Goal: Book appointment/travel/reservation

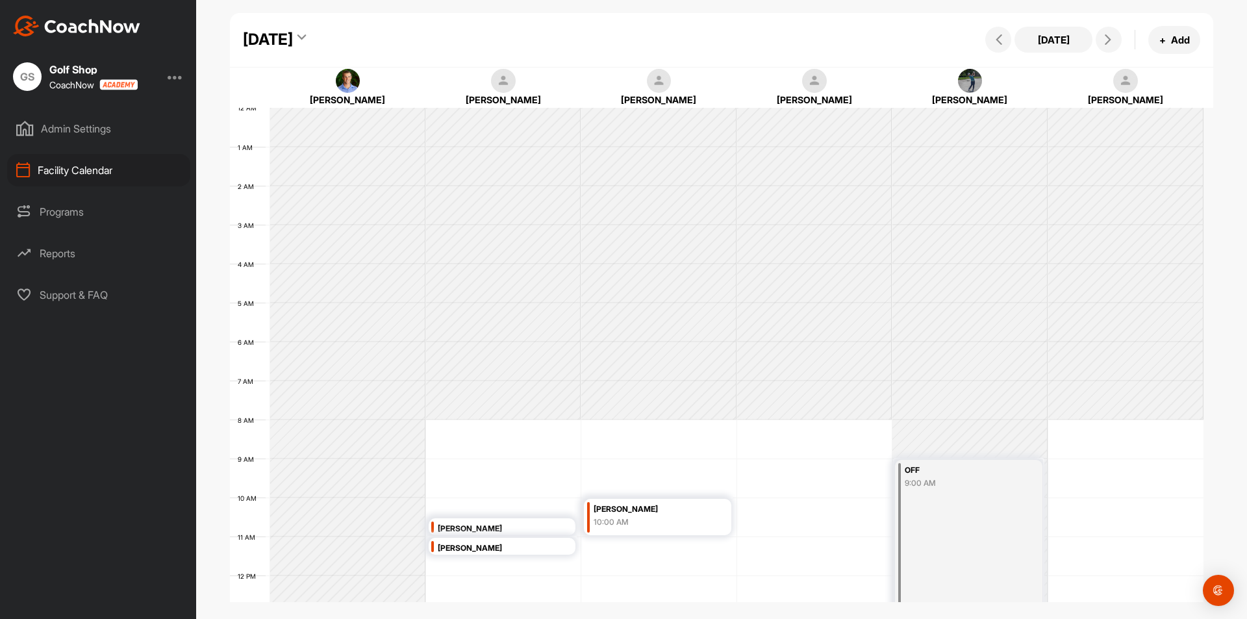
scroll to position [225, 0]
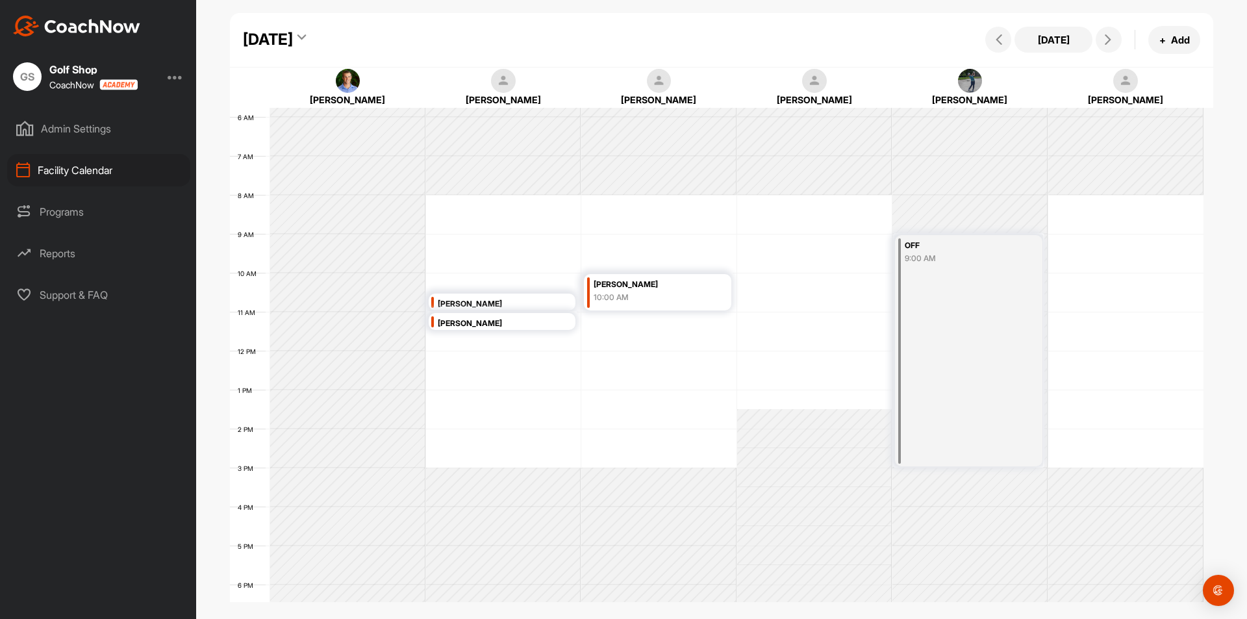
click at [293, 35] on div "[DATE]" at bounding box center [268, 39] width 50 height 23
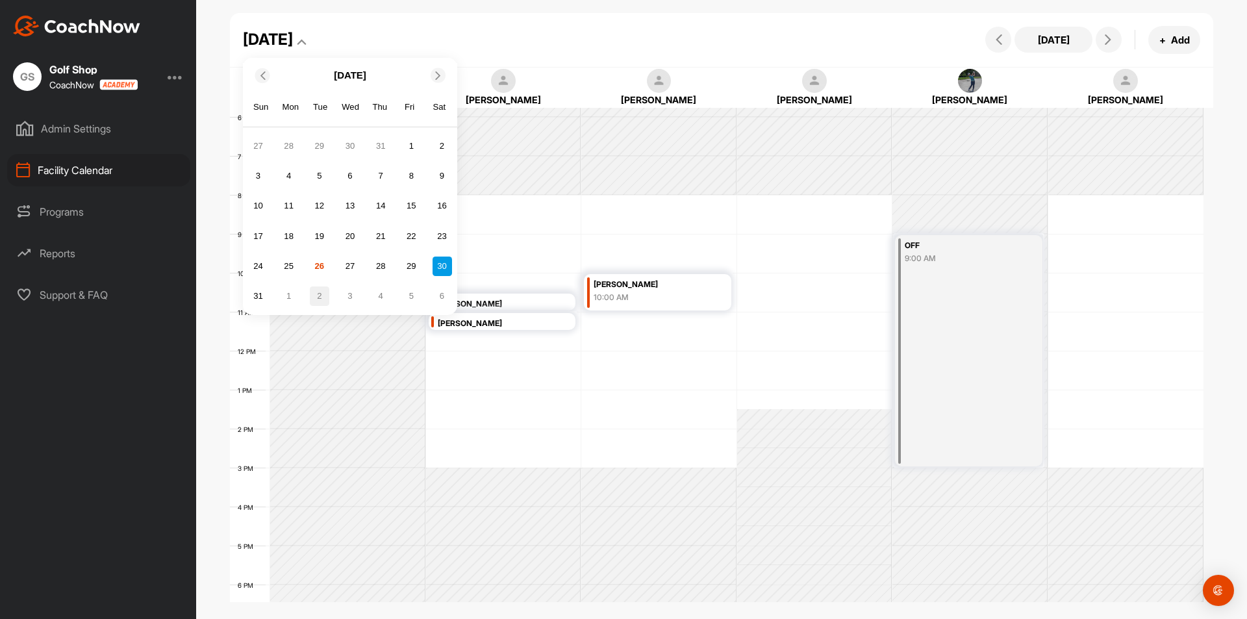
click at [320, 297] on div "2" at bounding box center [319, 295] width 19 height 19
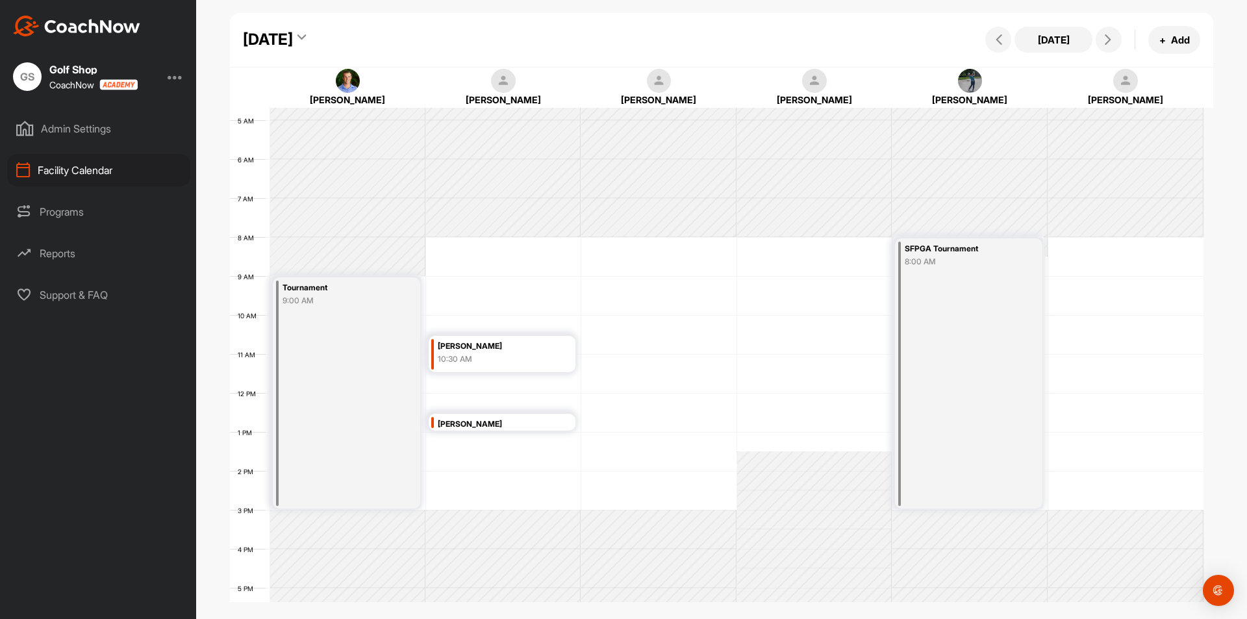
scroll to position [160, 0]
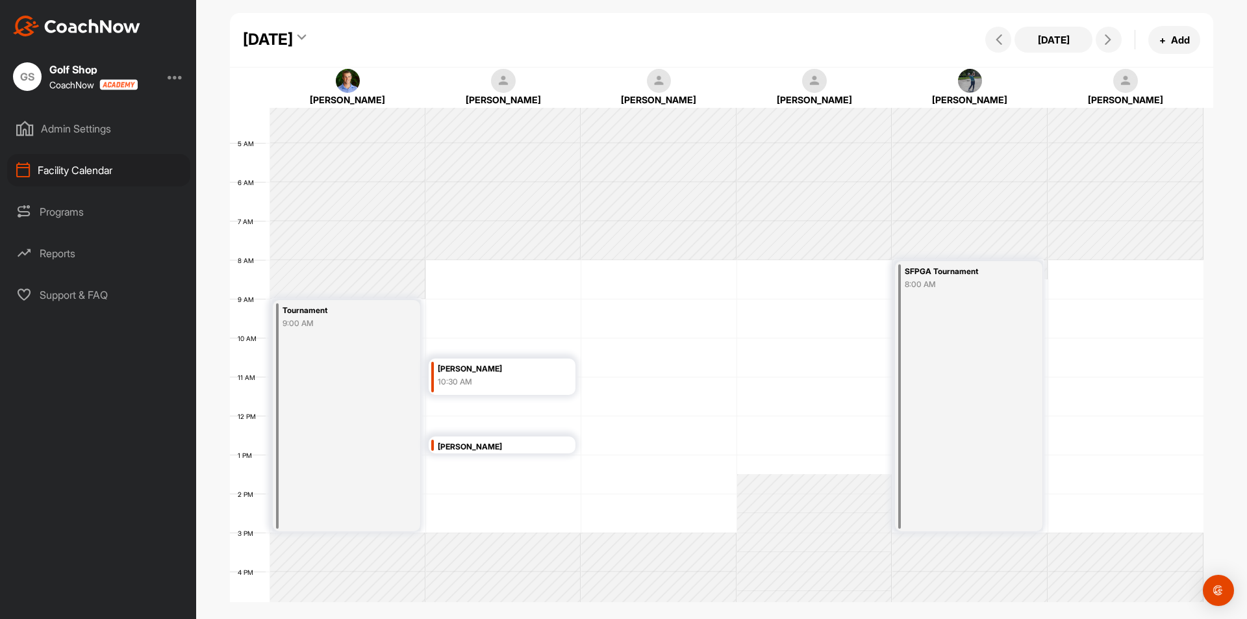
click at [293, 41] on div "[DATE]" at bounding box center [268, 39] width 50 height 23
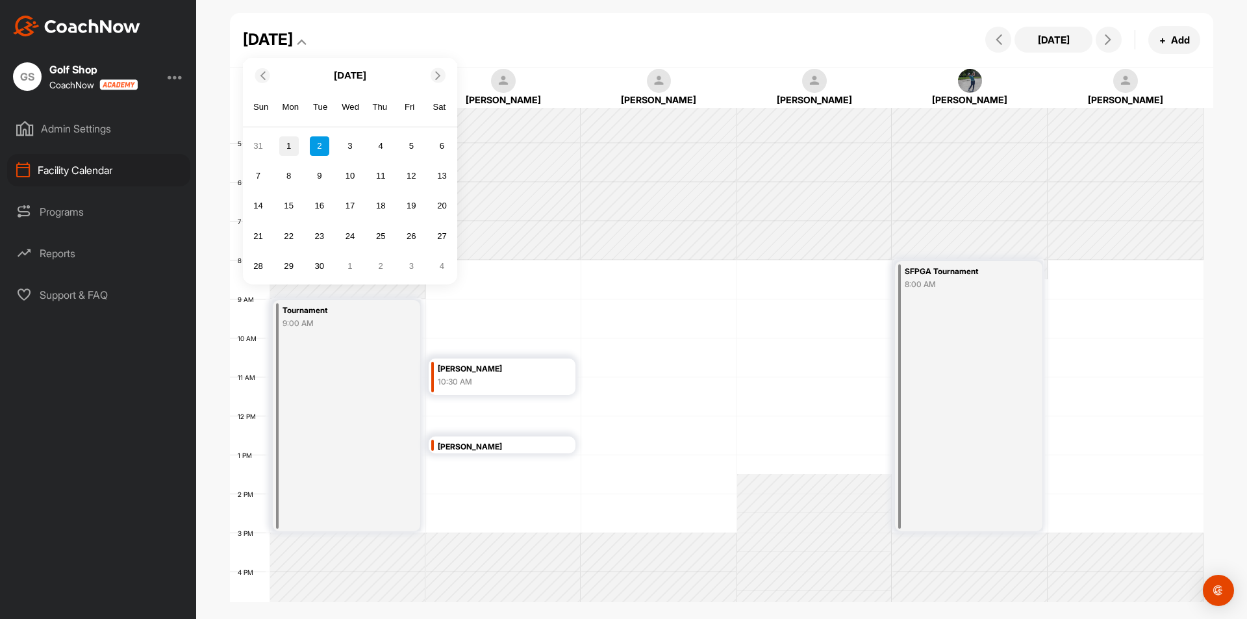
click at [289, 146] on div "1" at bounding box center [288, 145] width 19 height 19
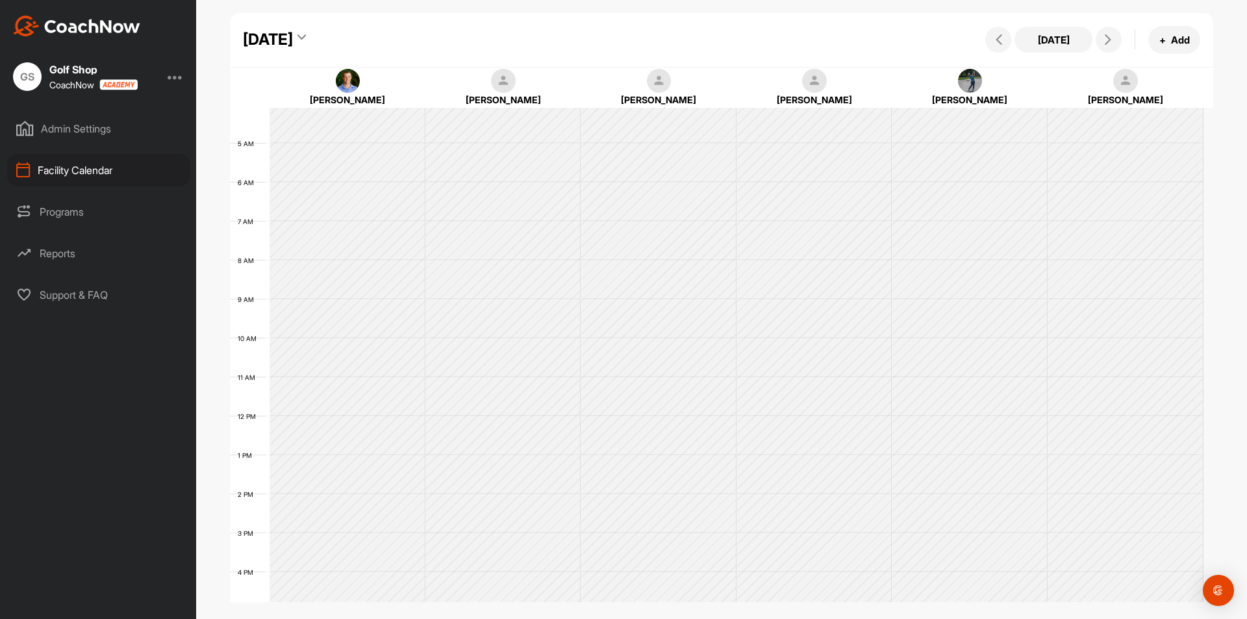
scroll to position [225, 0]
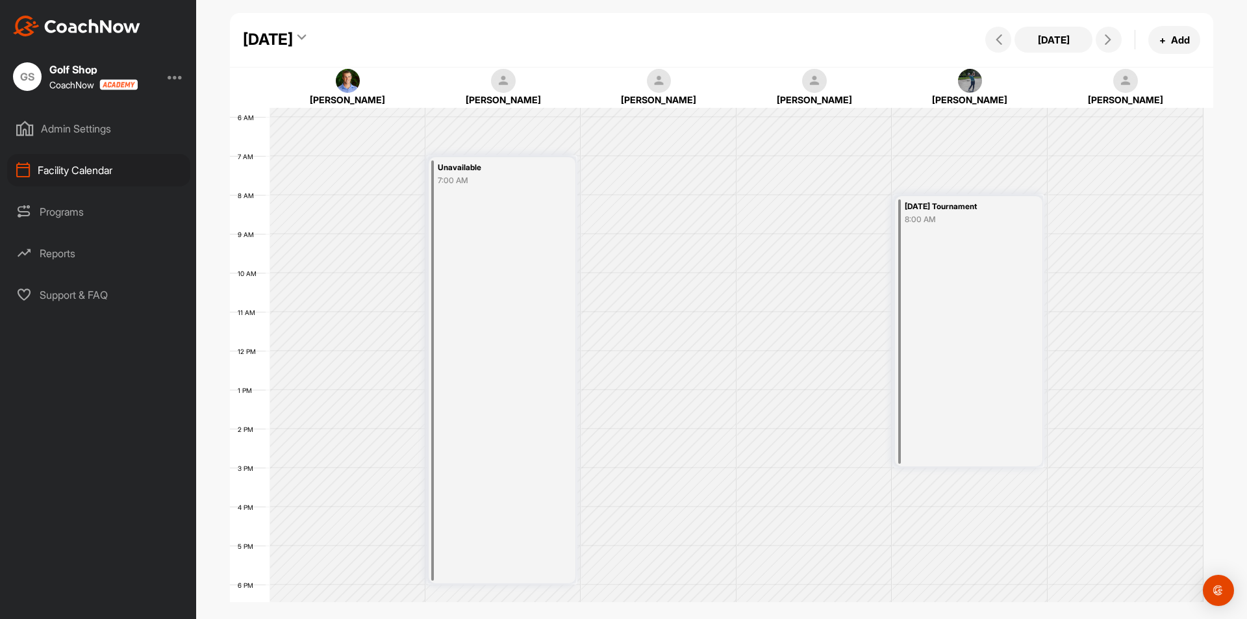
click at [293, 38] on div "[DATE]" at bounding box center [268, 39] width 50 height 23
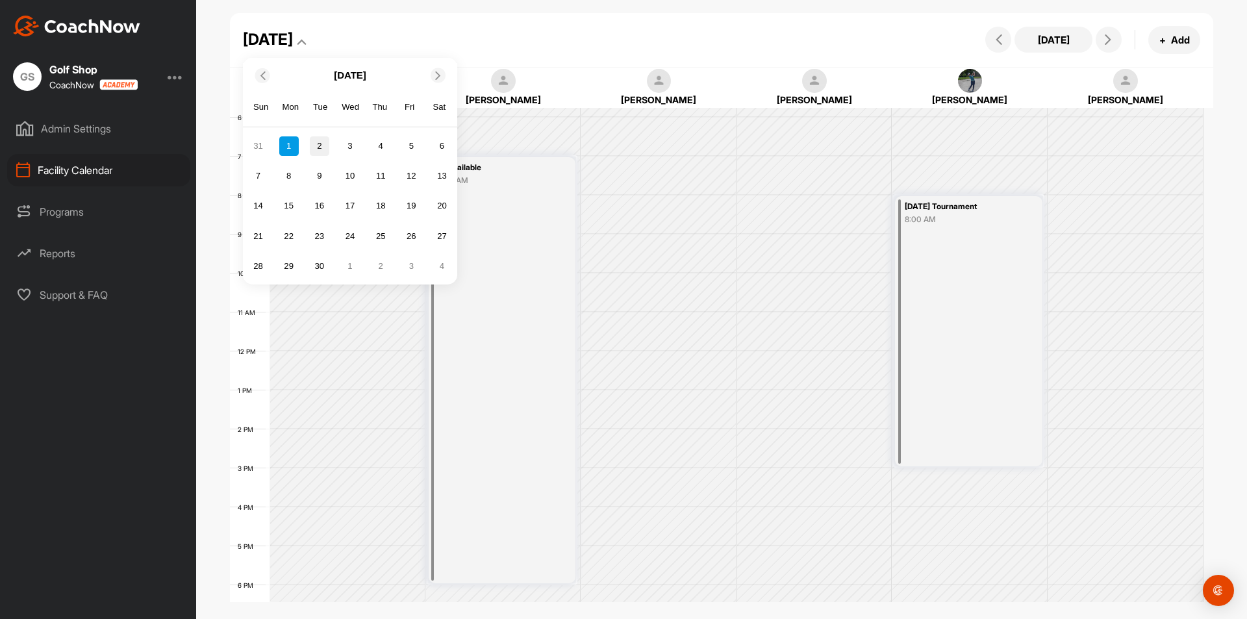
click at [323, 146] on div "2" at bounding box center [319, 145] width 19 height 19
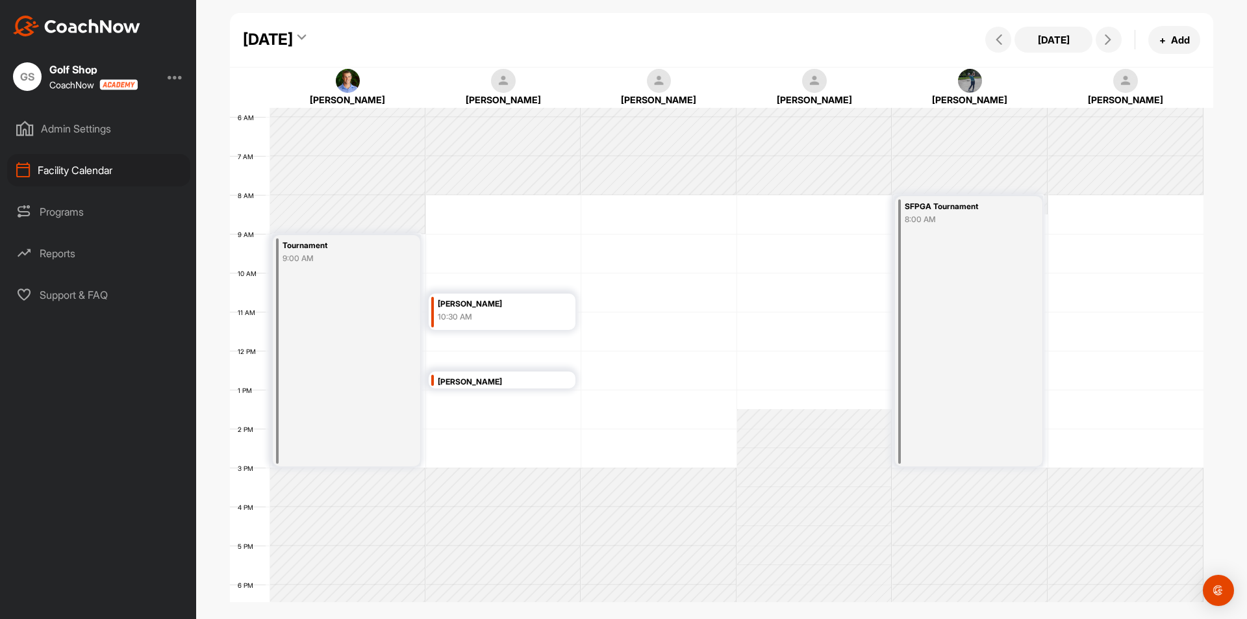
click at [616, 227] on div "12 AM 1 AM 2 AM 3 AM 4 AM 5 AM 6 AM 7 AM 8 AM 9 AM 10 AM 11 AM 12 PM 1 PM 2 PM …" at bounding box center [717, 350] width 974 height 935
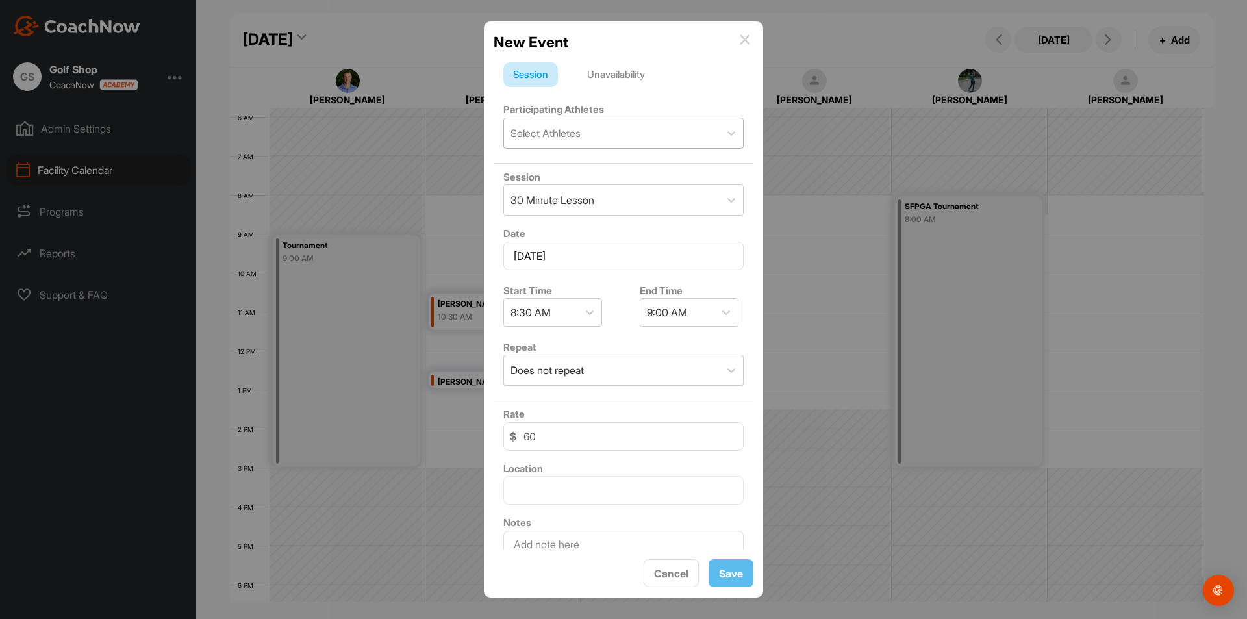
click at [555, 133] on div "Select Athletes" at bounding box center [546, 133] width 70 height 16
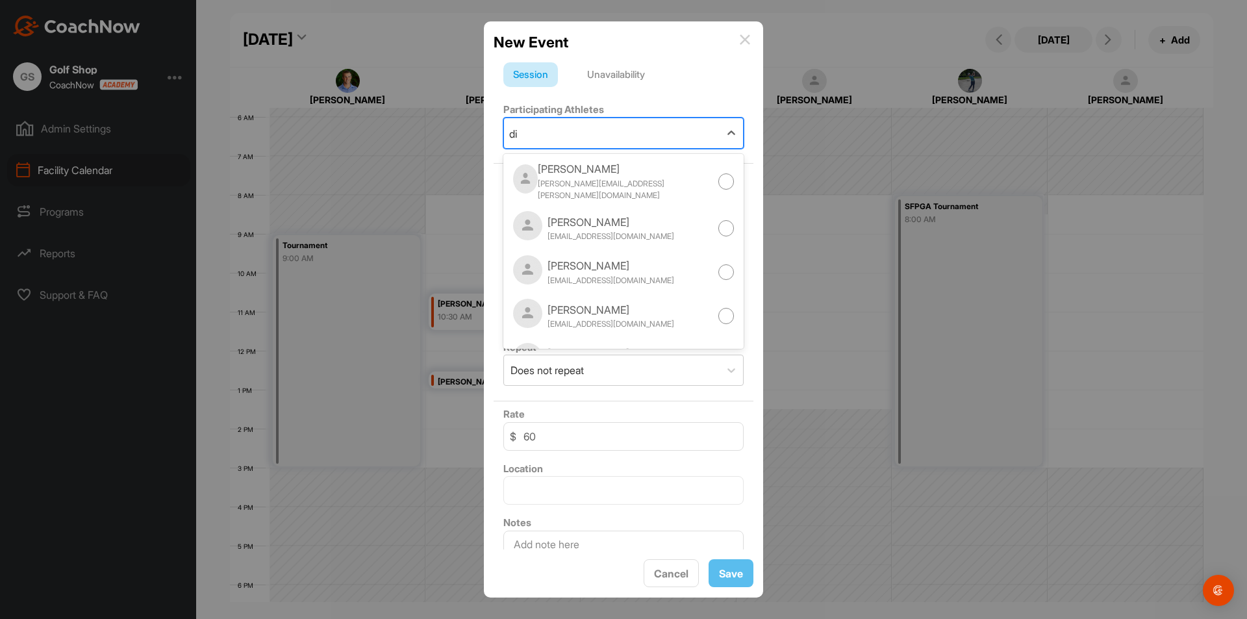
type input "dia"
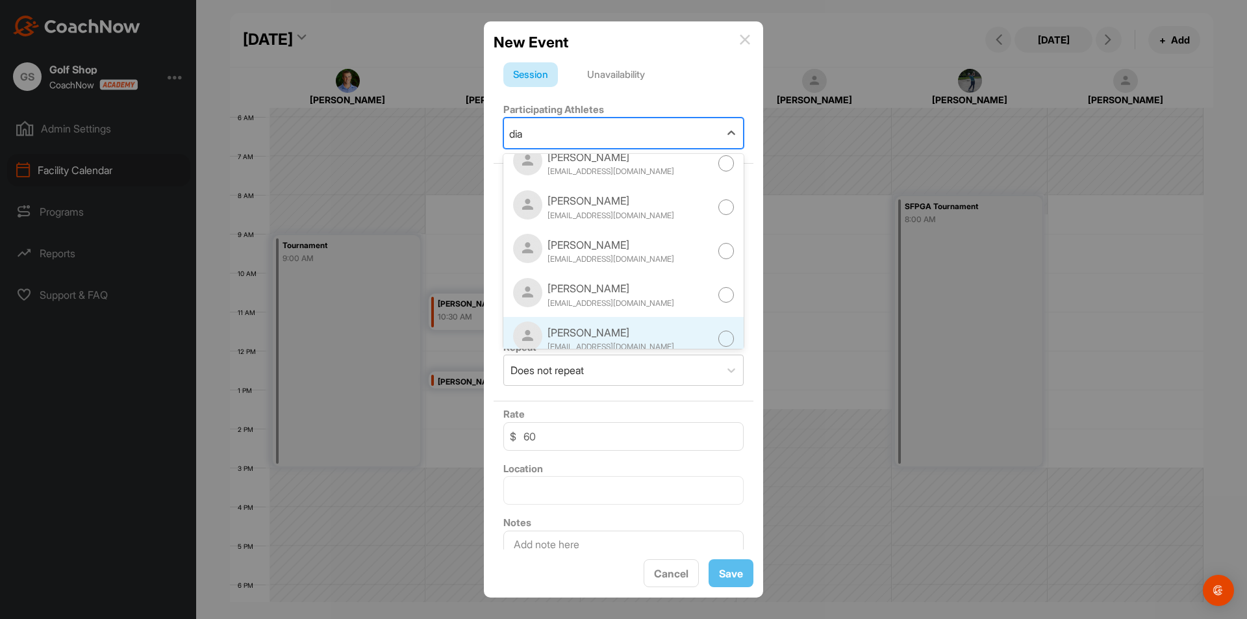
click at [592, 328] on div "[PERSON_NAME]" at bounding box center [611, 333] width 127 height 16
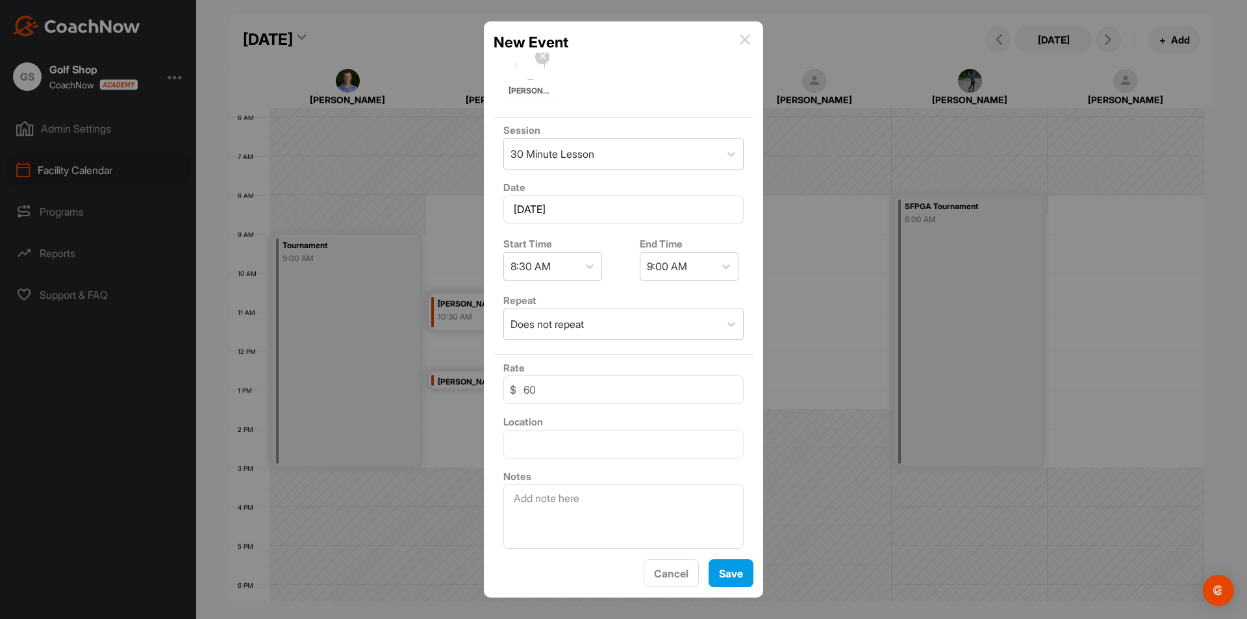
scroll to position [117, 0]
drag, startPoint x: 590, startPoint y: 496, endPoint x: 519, endPoint y: 487, distance: 71.4
click at [522, 491] on textarea at bounding box center [623, 511] width 240 height 65
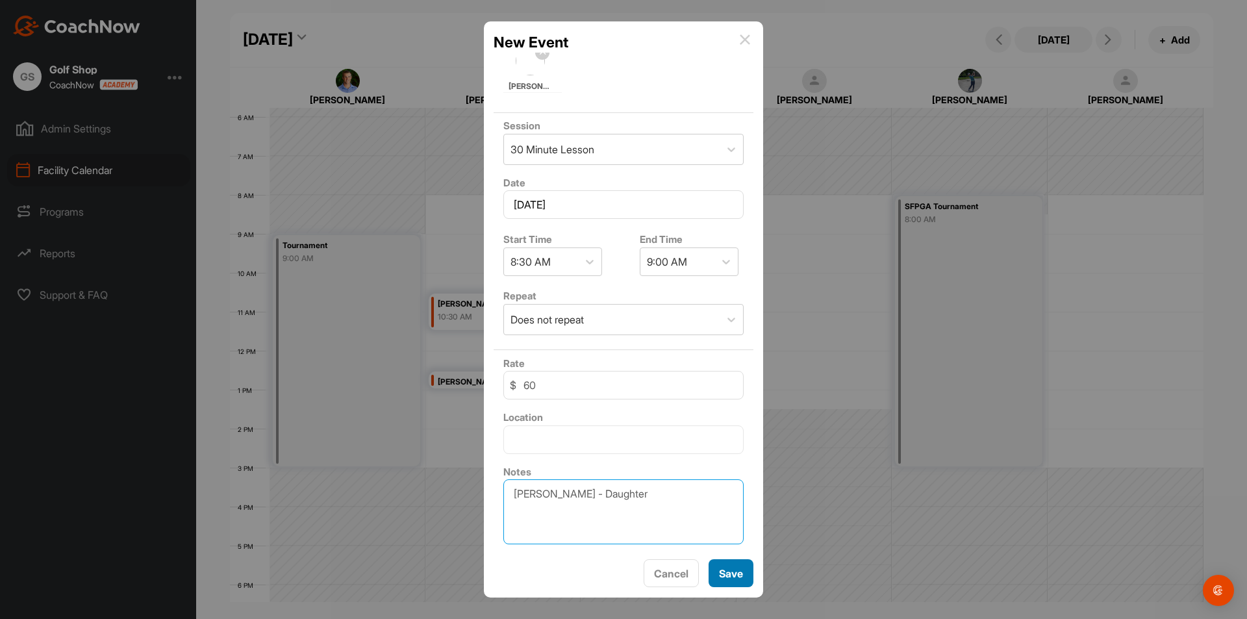
type textarea "[PERSON_NAME] - Daughter"
click at [729, 576] on button "Save" at bounding box center [731, 573] width 45 height 28
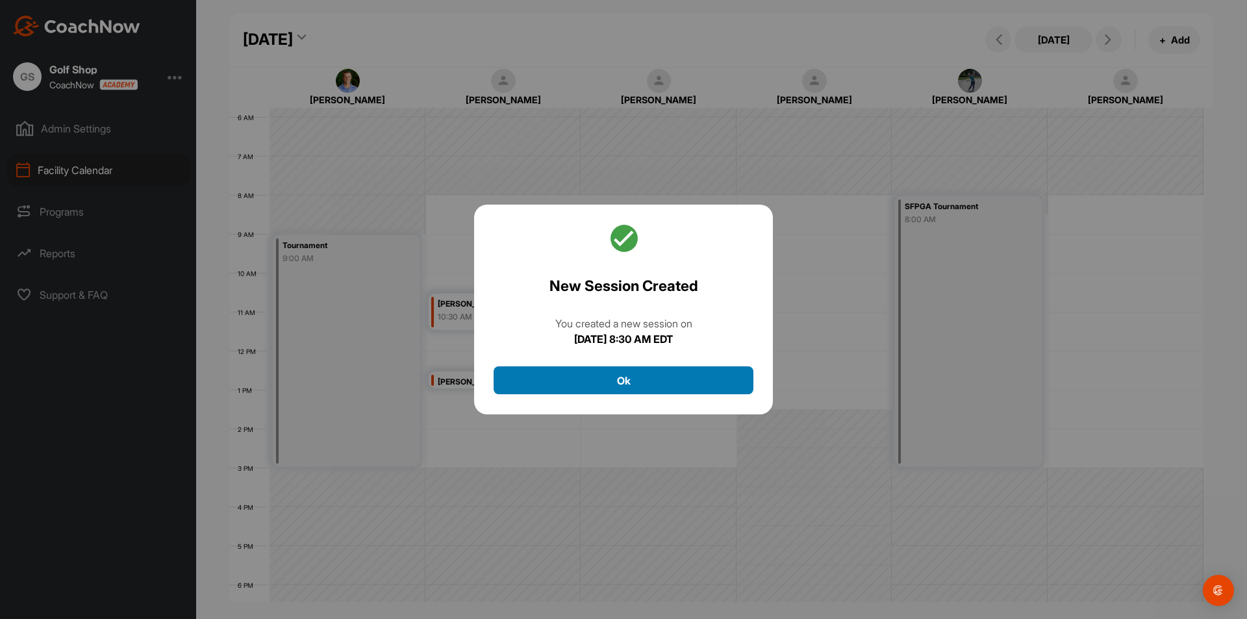
click at [612, 374] on button "Ok" at bounding box center [624, 380] width 260 height 28
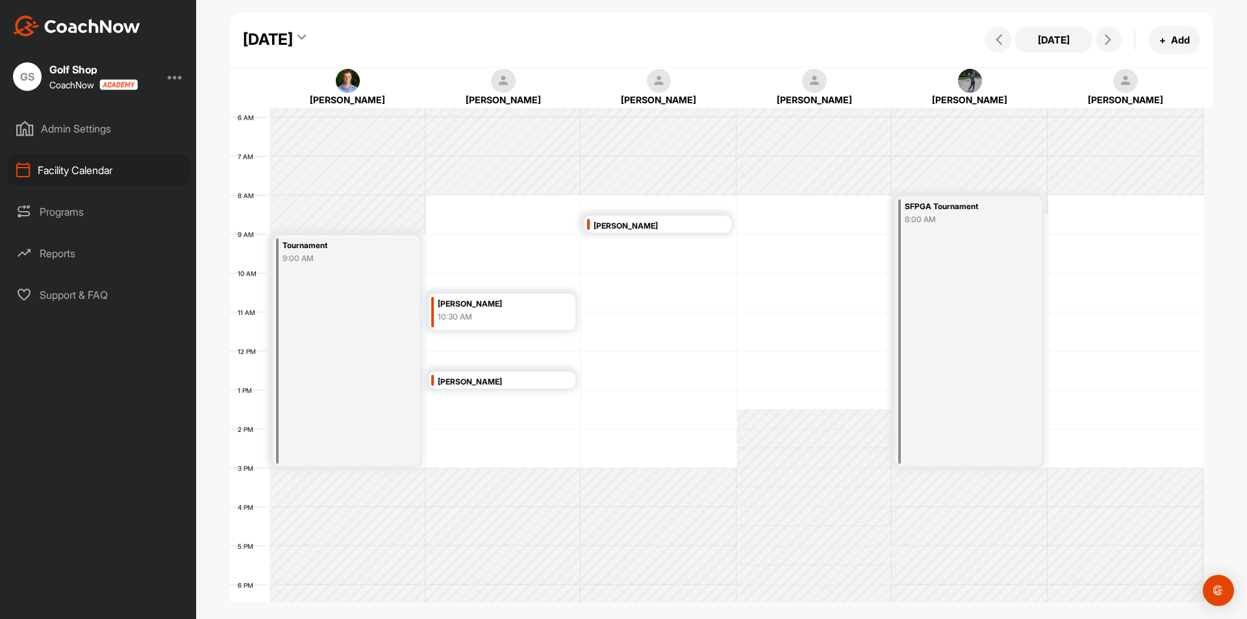
click at [468, 308] on div "[PERSON_NAME]" at bounding box center [494, 304] width 113 height 15
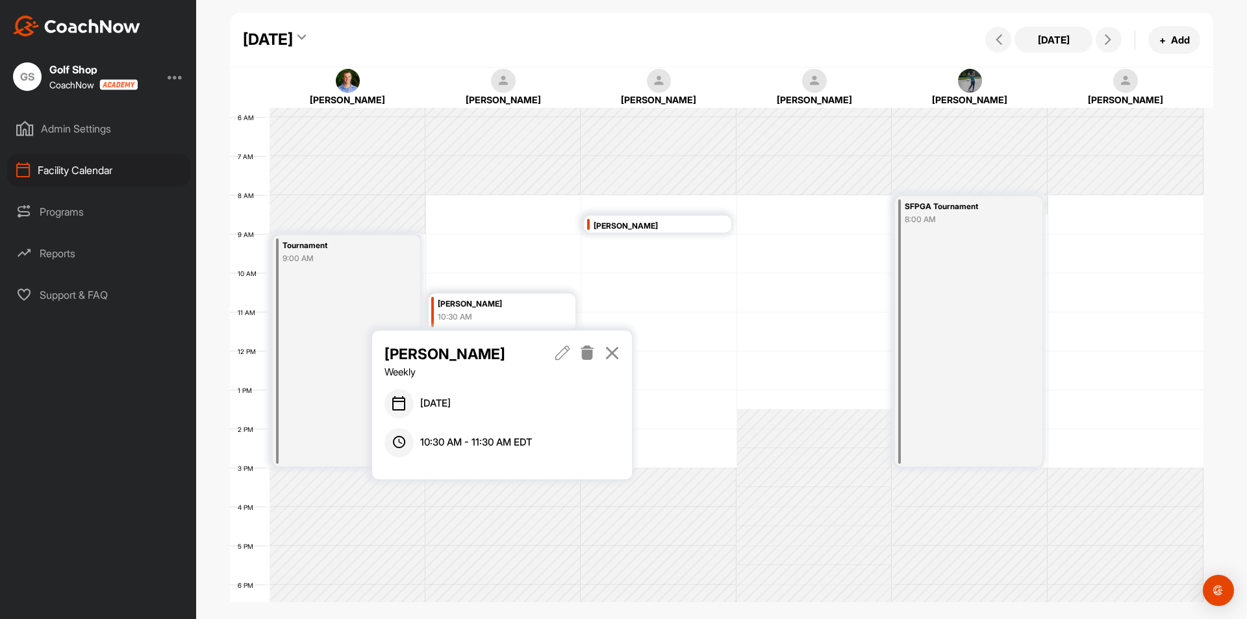
click at [587, 353] on icon at bounding box center [587, 353] width 15 height 14
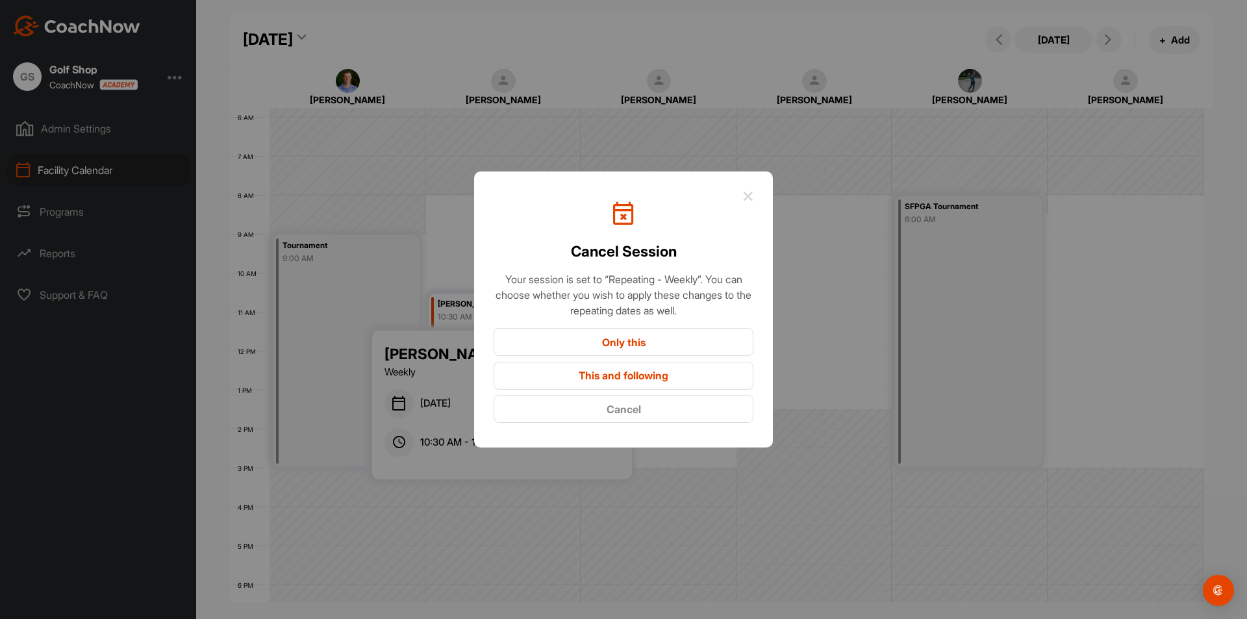
click at [586, 346] on button "Only this" at bounding box center [624, 342] width 260 height 28
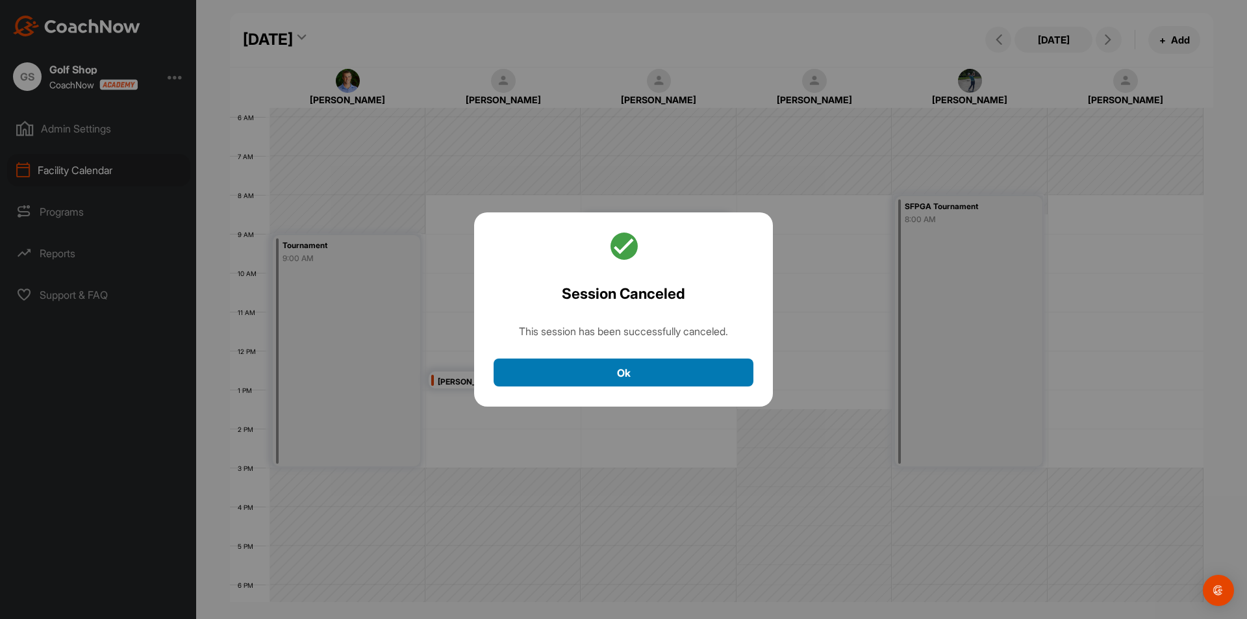
click at [593, 371] on button "Ok" at bounding box center [624, 373] width 260 height 28
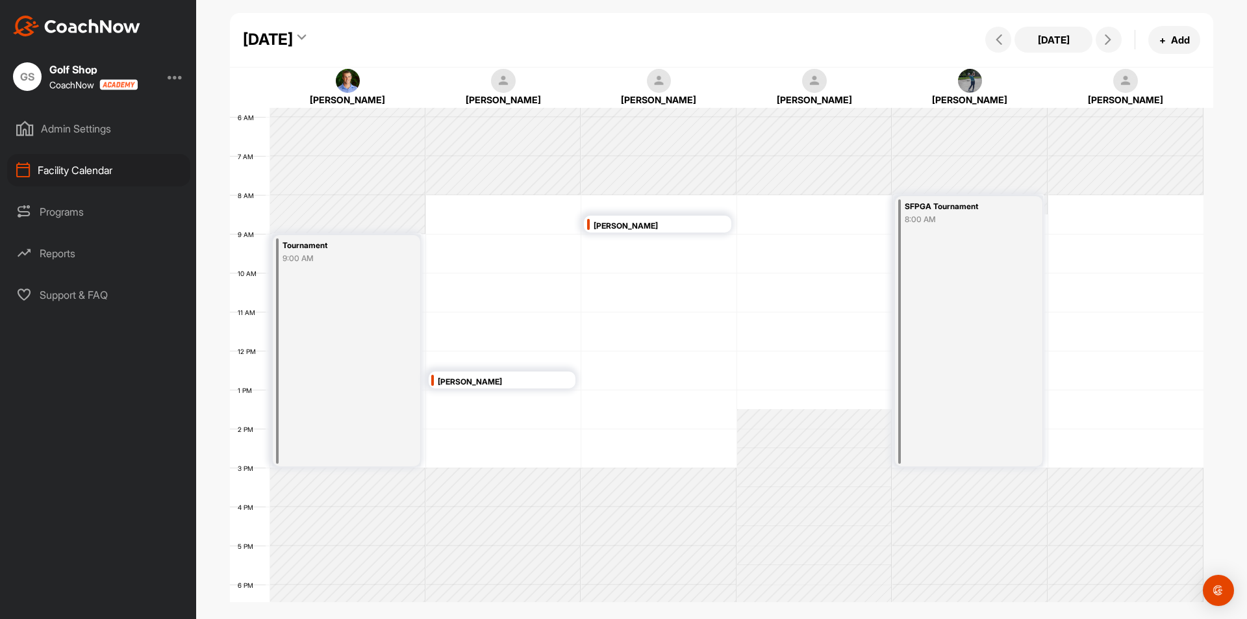
click at [485, 380] on div "[PERSON_NAME]" at bounding box center [494, 382] width 113 height 15
click at [457, 203] on div "12 AM 1 AM 2 AM 3 AM 4 AM 5 AM 6 AM 7 AM 8 AM 9 AM 10 AM 11 AM 12 PM 1 PM 2 PM …" at bounding box center [717, 350] width 974 height 935
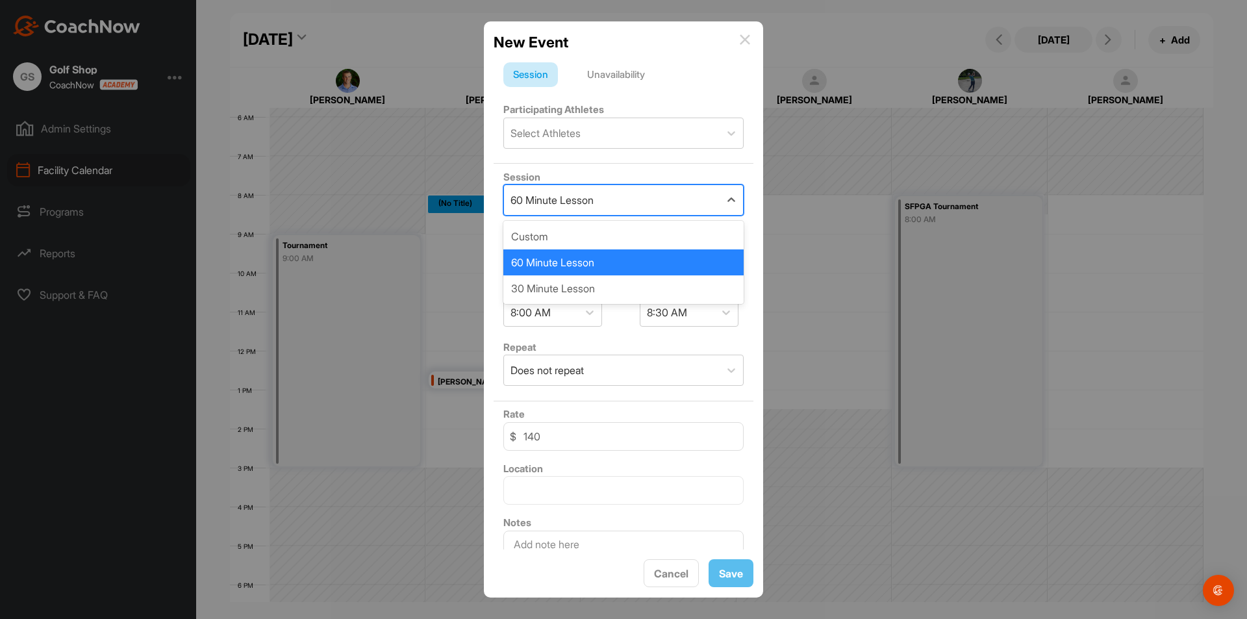
click at [540, 197] on div "60 Minute Lesson" at bounding box center [552, 200] width 83 height 16
click at [613, 133] on div "Select Athletes" at bounding box center [612, 133] width 216 height 30
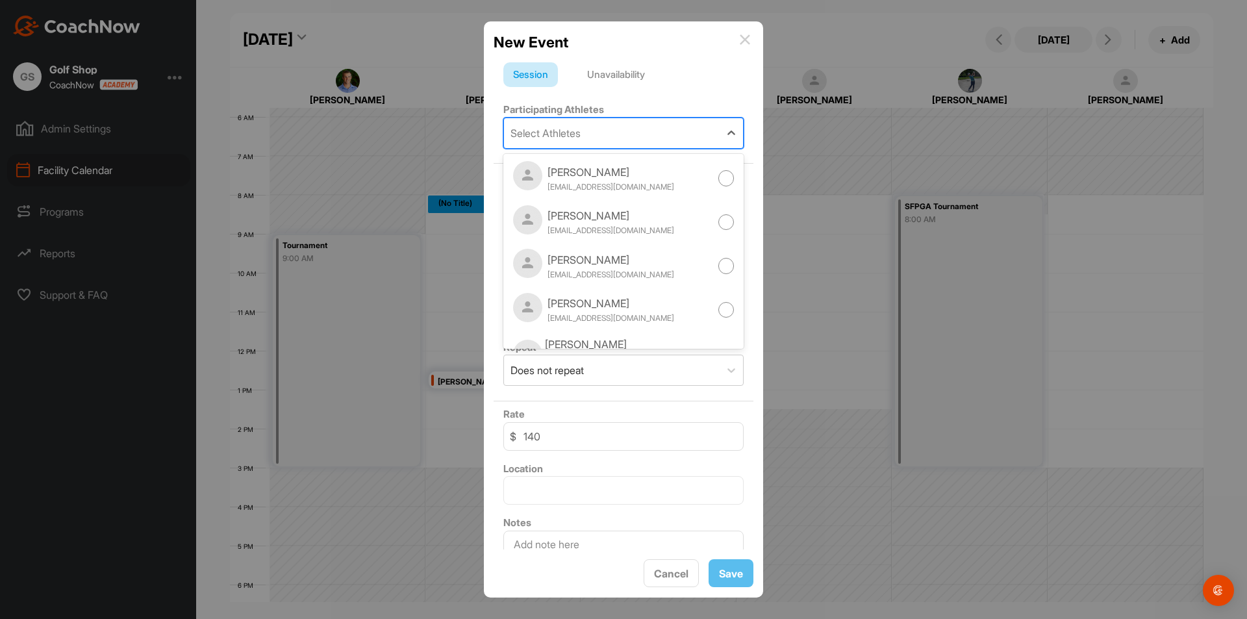
click at [614, 77] on div "Unavailability" at bounding box center [615, 74] width 77 height 25
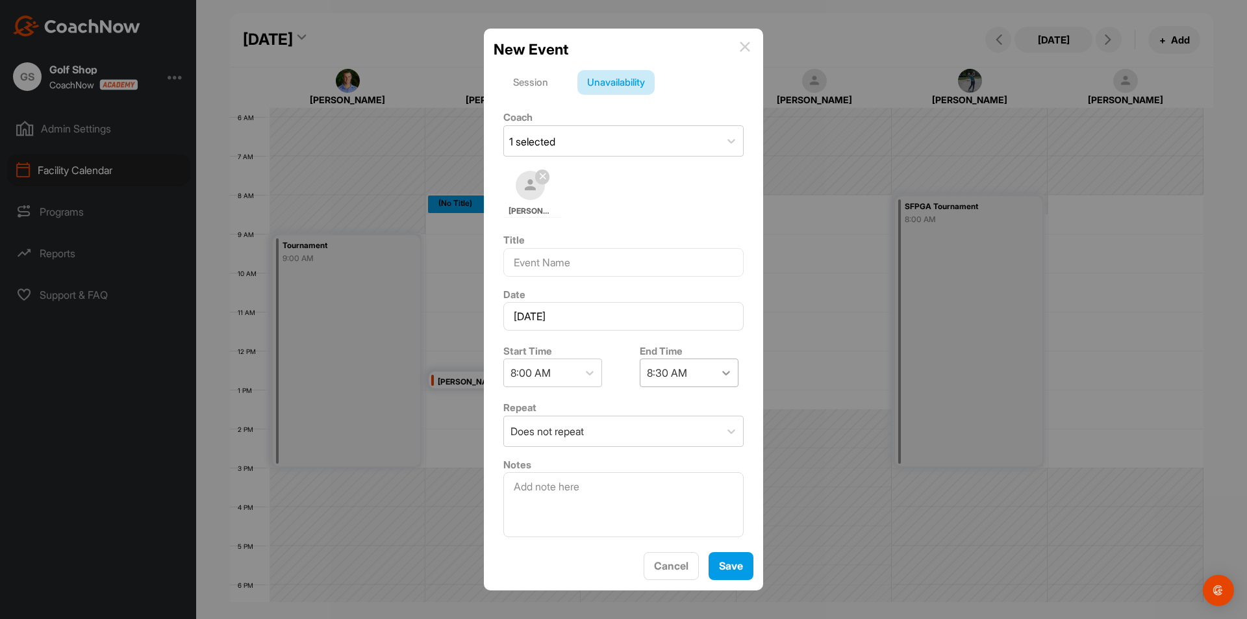
click at [720, 375] on icon at bounding box center [726, 372] width 13 height 13
click at [660, 524] on div "12:30 PM" at bounding box center [684, 525] width 99 height 26
click at [733, 569] on button "Save" at bounding box center [731, 566] width 45 height 28
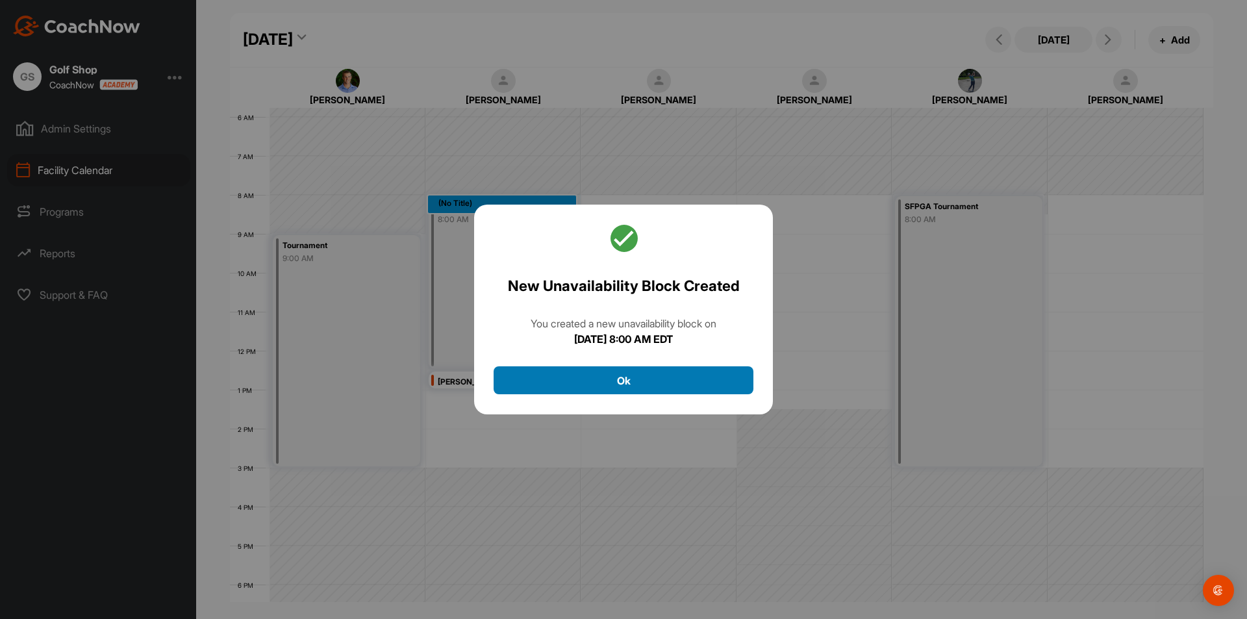
click at [629, 388] on button "Ok" at bounding box center [624, 380] width 260 height 28
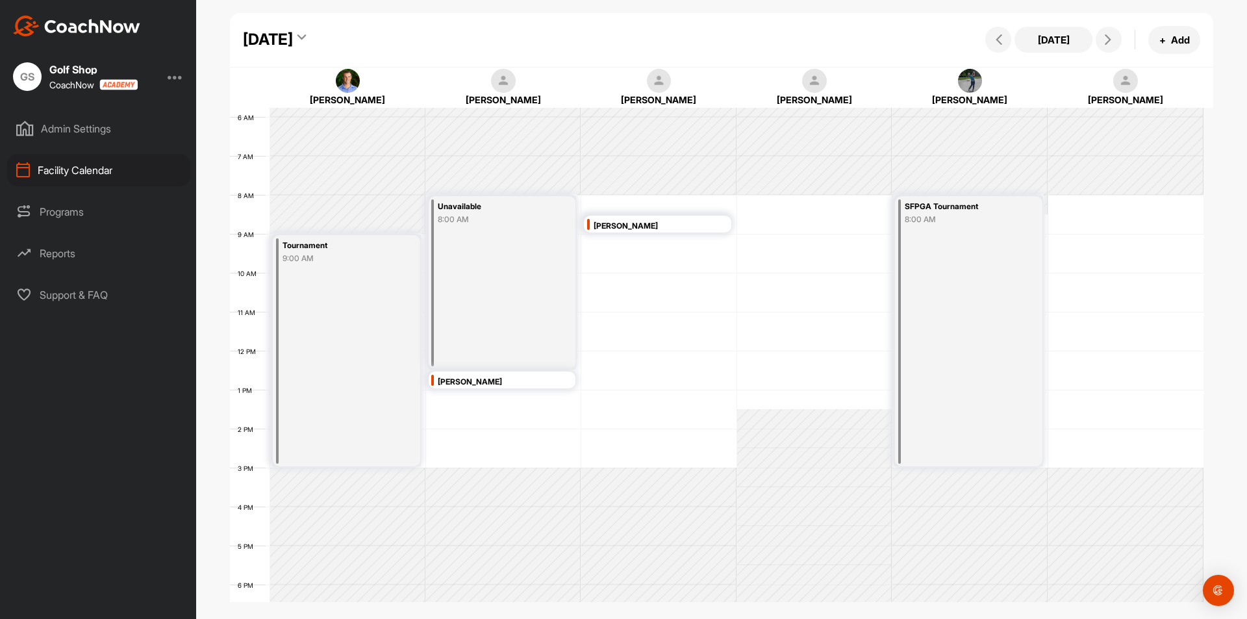
click at [293, 38] on div "[DATE]" at bounding box center [268, 39] width 50 height 23
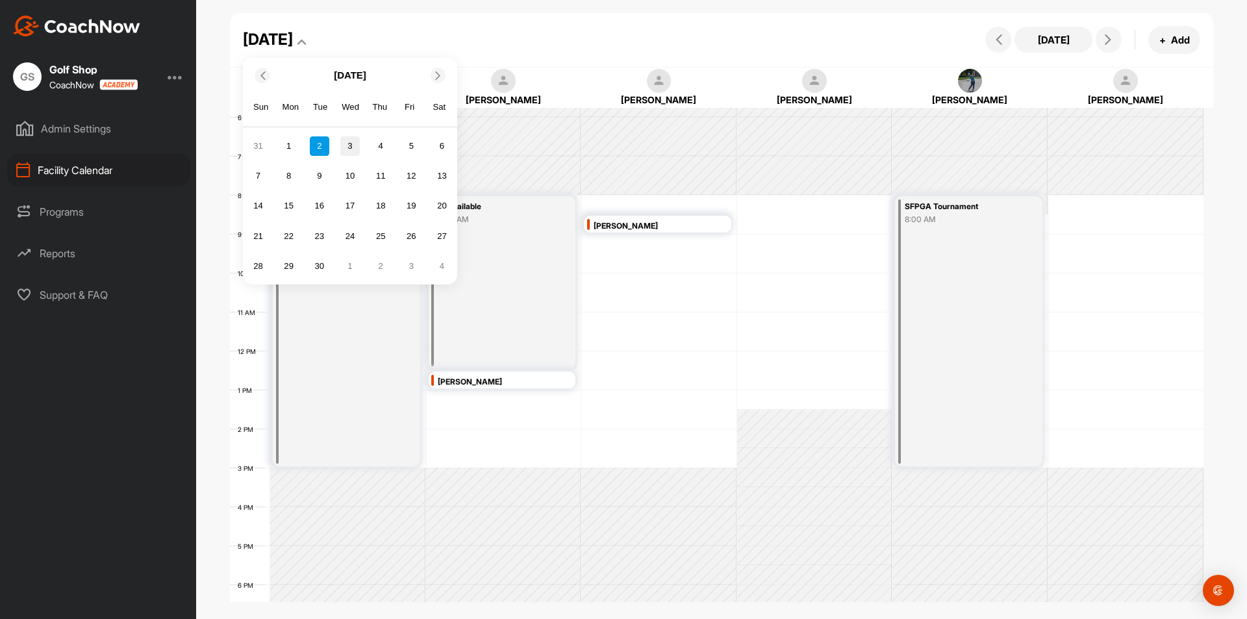
click at [351, 145] on div "3" at bounding box center [349, 145] width 19 height 19
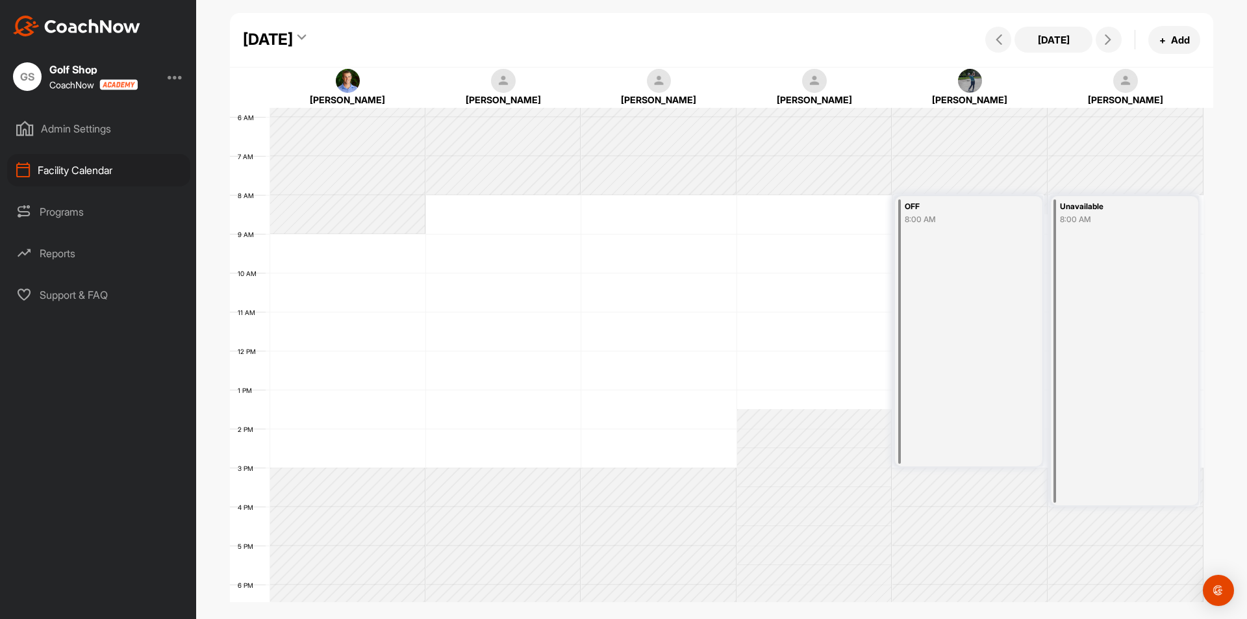
click at [293, 38] on div "[DATE]" at bounding box center [268, 39] width 50 height 23
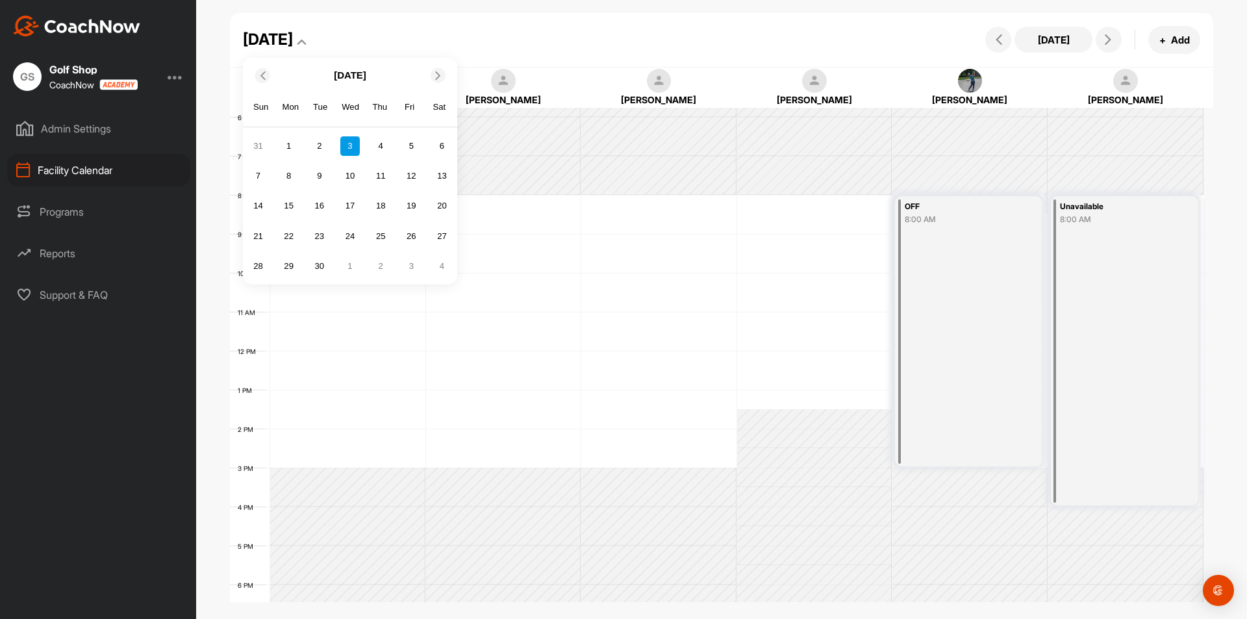
click at [439, 73] on icon at bounding box center [438, 75] width 8 height 8
click at [348, 239] on div "24" at bounding box center [349, 235] width 19 height 19
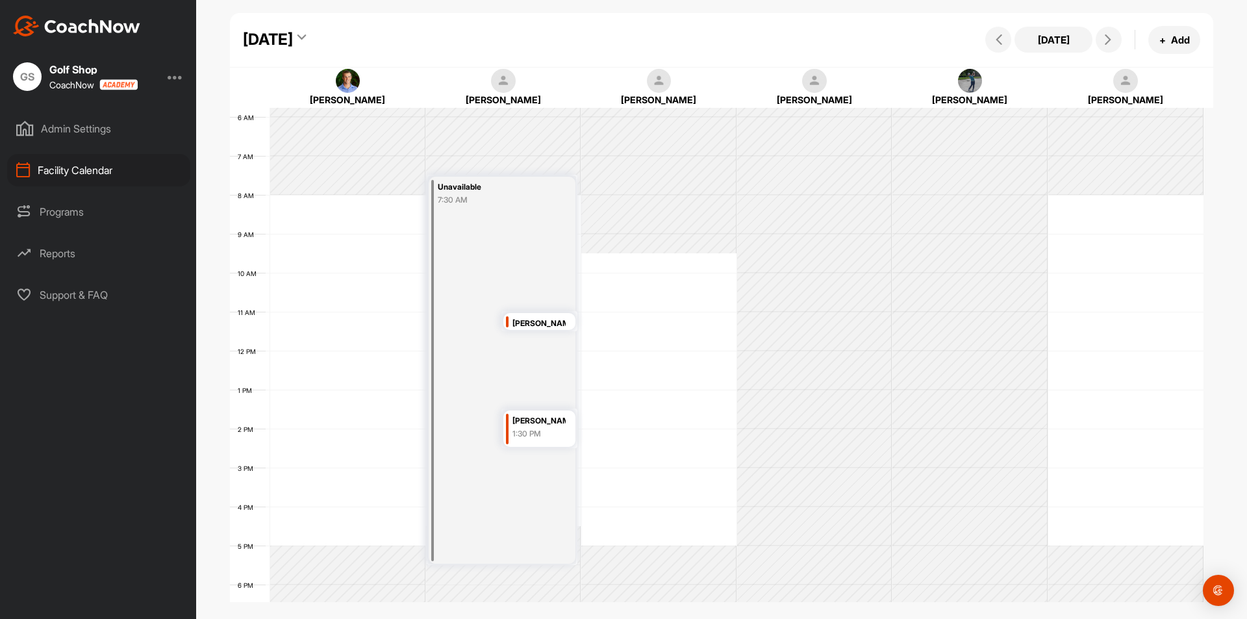
click at [293, 36] on div "[DATE]" at bounding box center [268, 39] width 50 height 23
click at [638, 399] on div "12 AM 1 AM 2 AM 3 AM 4 AM 5 AM 6 AM 7 AM 8 AM 9 AM 10 AM 11 AM 12 PM 1 PM 2 PM …" at bounding box center [717, 350] width 974 height 935
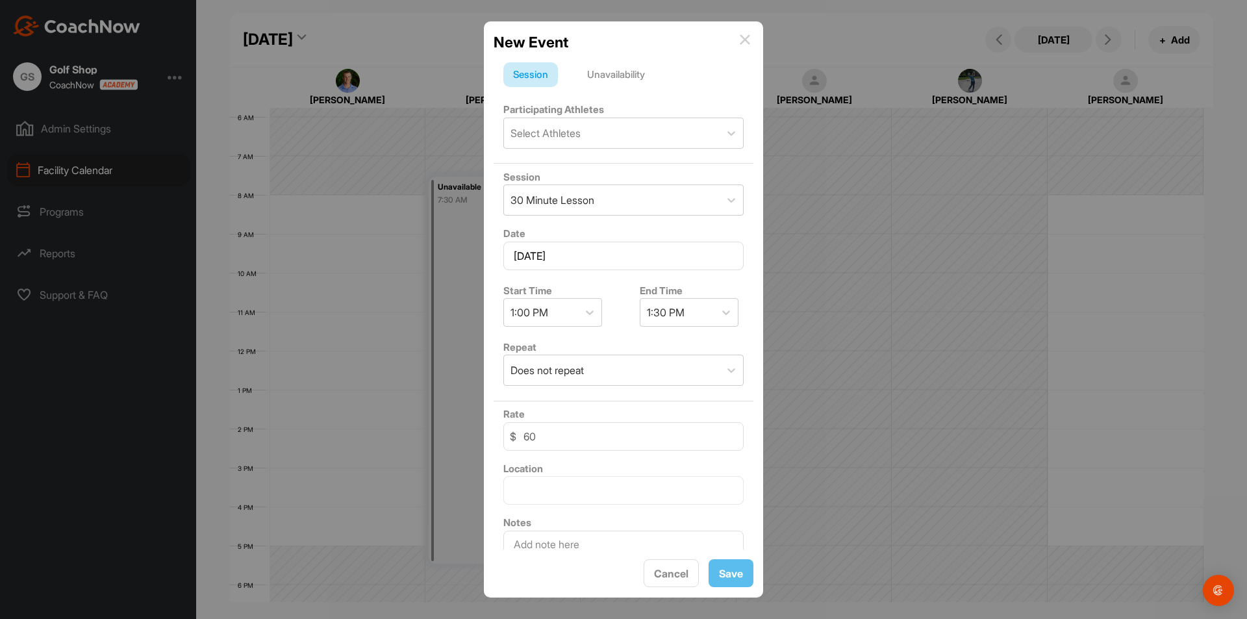
click at [744, 38] on img at bounding box center [745, 39] width 10 height 10
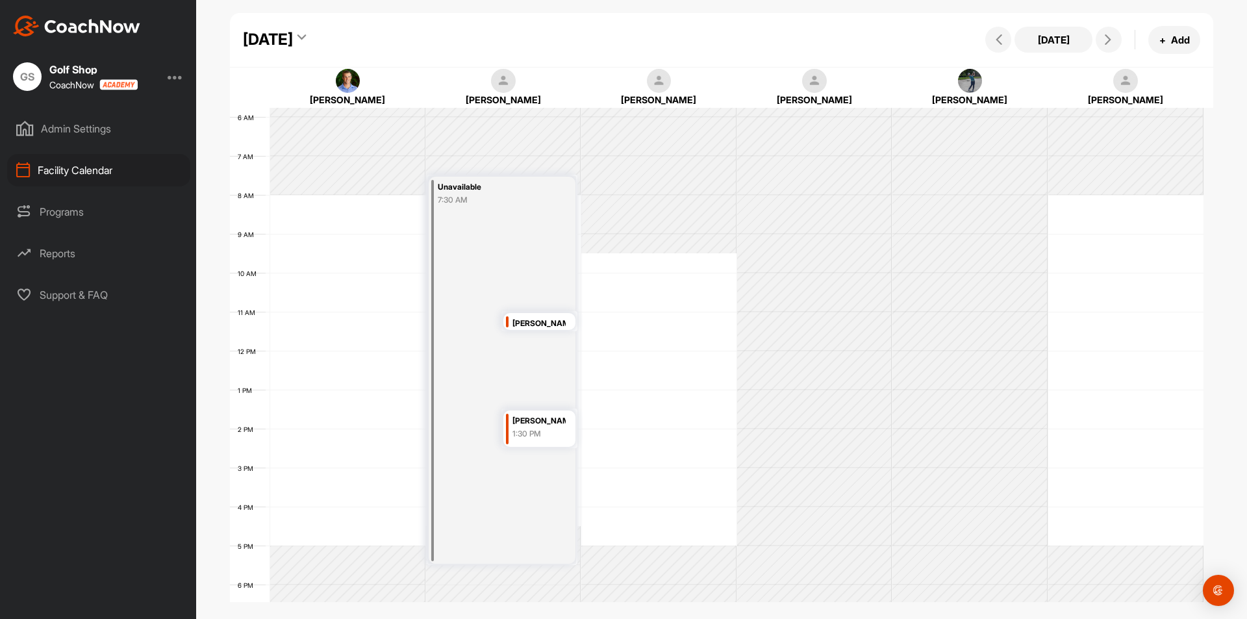
click at [293, 44] on div "[DATE]" at bounding box center [268, 39] width 50 height 23
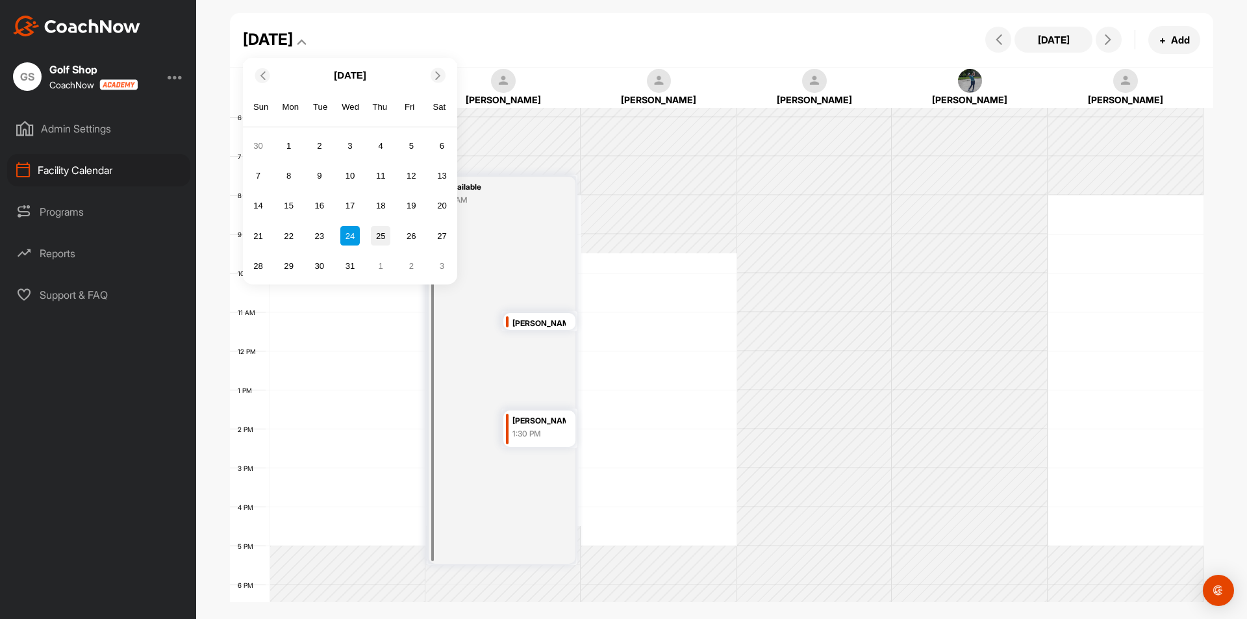
click at [381, 234] on div "25" at bounding box center [380, 235] width 19 height 19
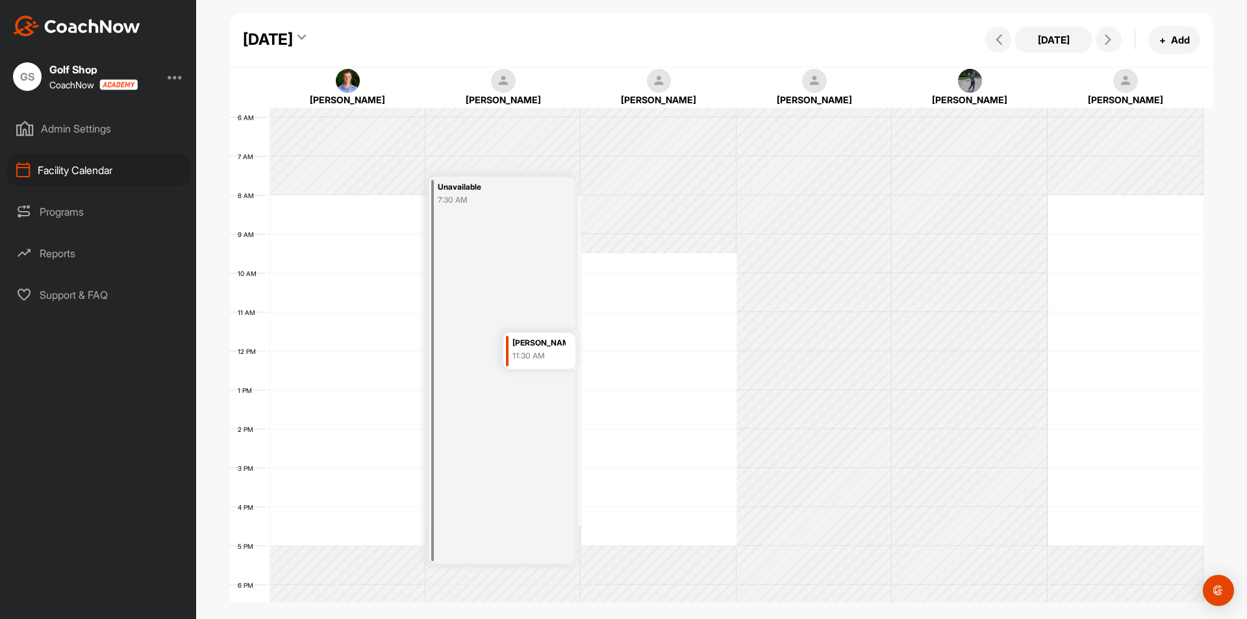
click at [293, 36] on div "[DATE]" at bounding box center [268, 39] width 50 height 23
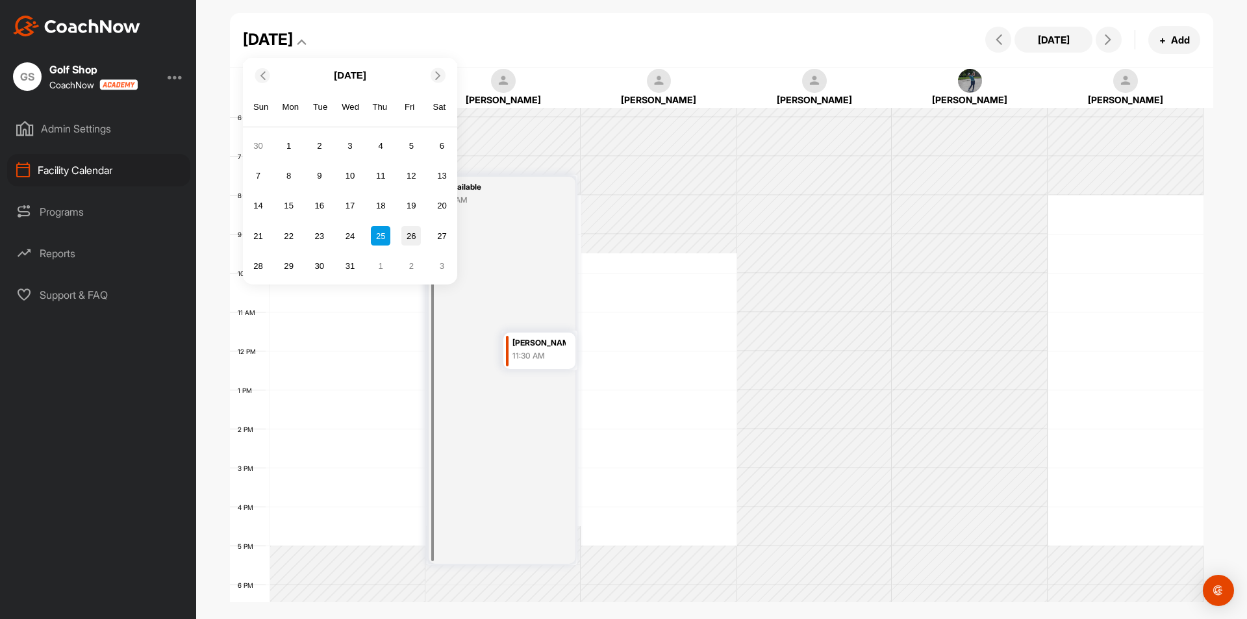
click at [411, 240] on div "26" at bounding box center [410, 235] width 19 height 19
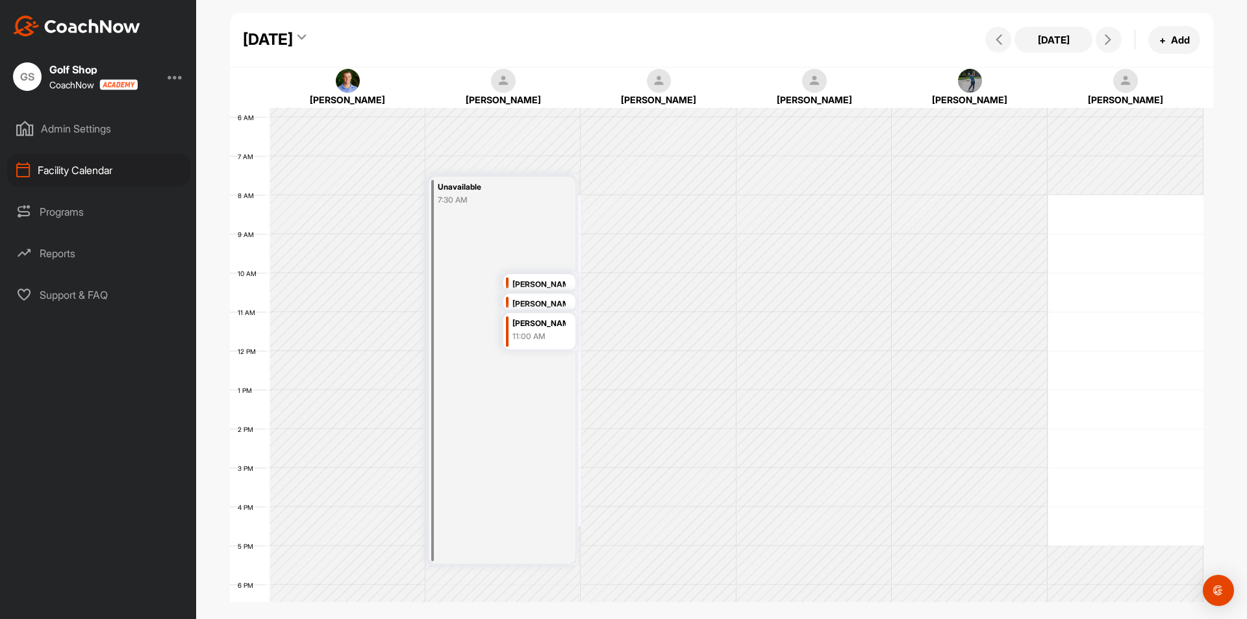
click at [293, 40] on div "[DATE]" at bounding box center [268, 39] width 50 height 23
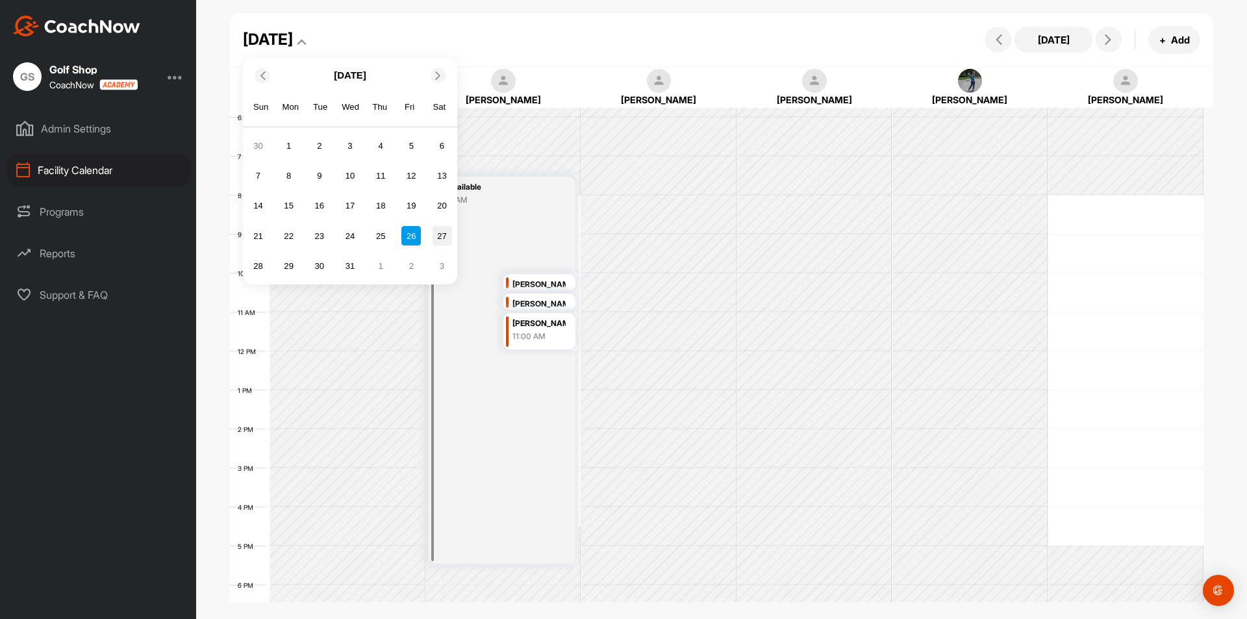
click at [443, 236] on div "27" at bounding box center [442, 235] width 19 height 19
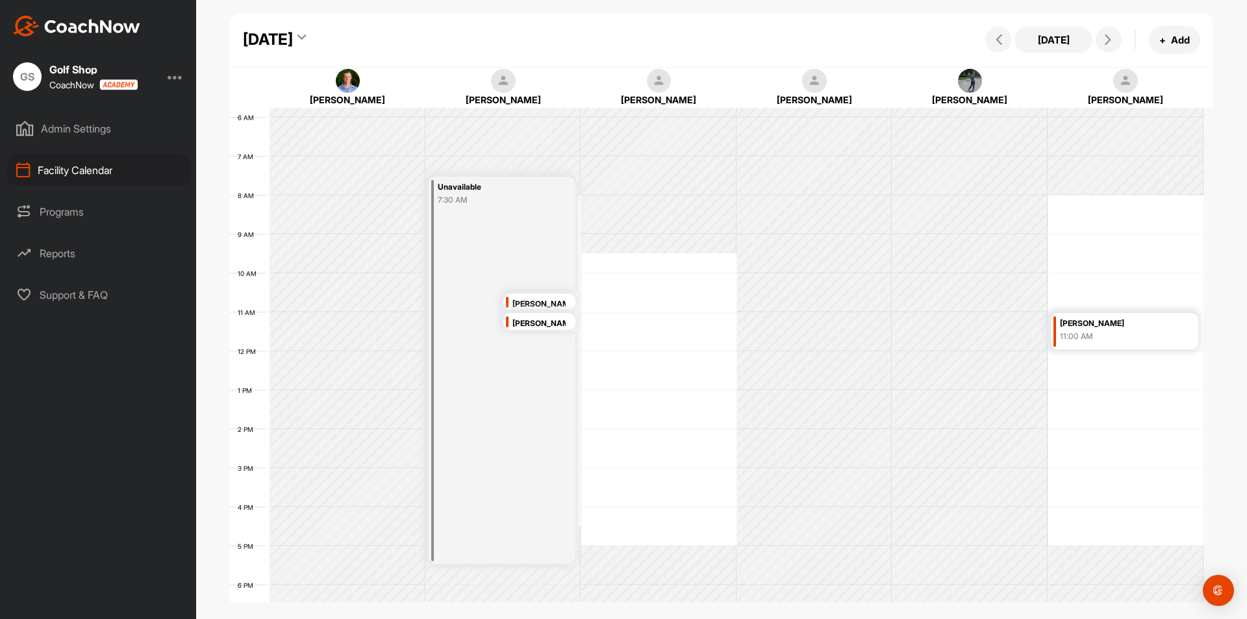
click at [293, 41] on div "[DATE]" at bounding box center [268, 39] width 50 height 23
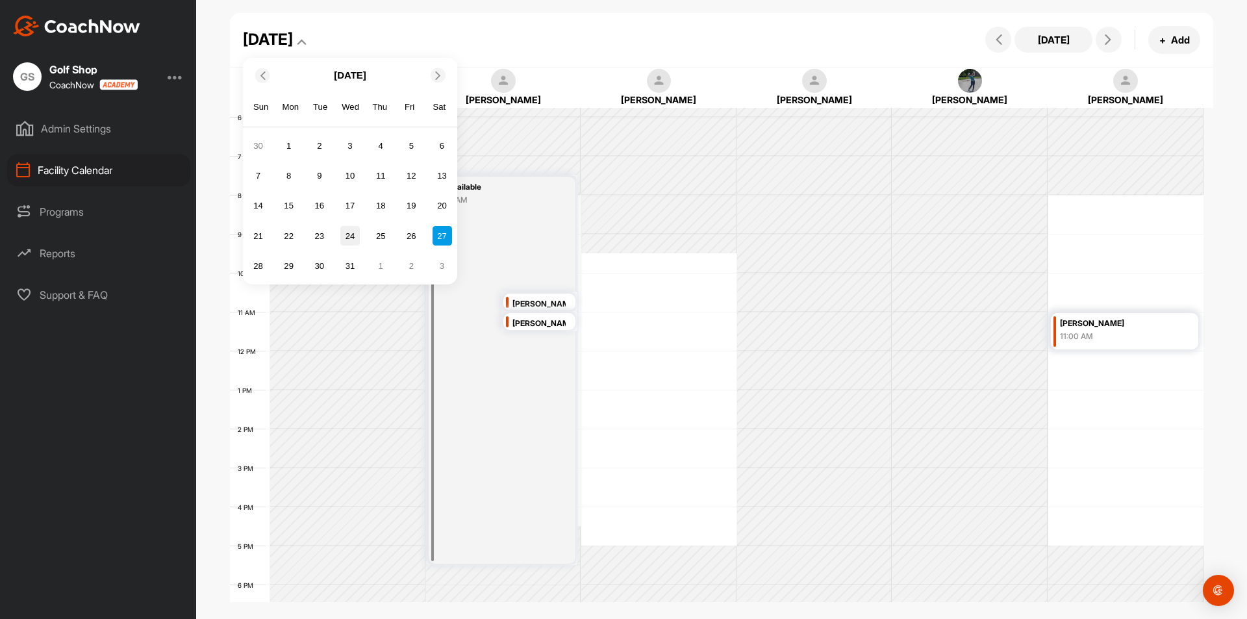
click at [349, 238] on div "24" at bounding box center [349, 235] width 19 height 19
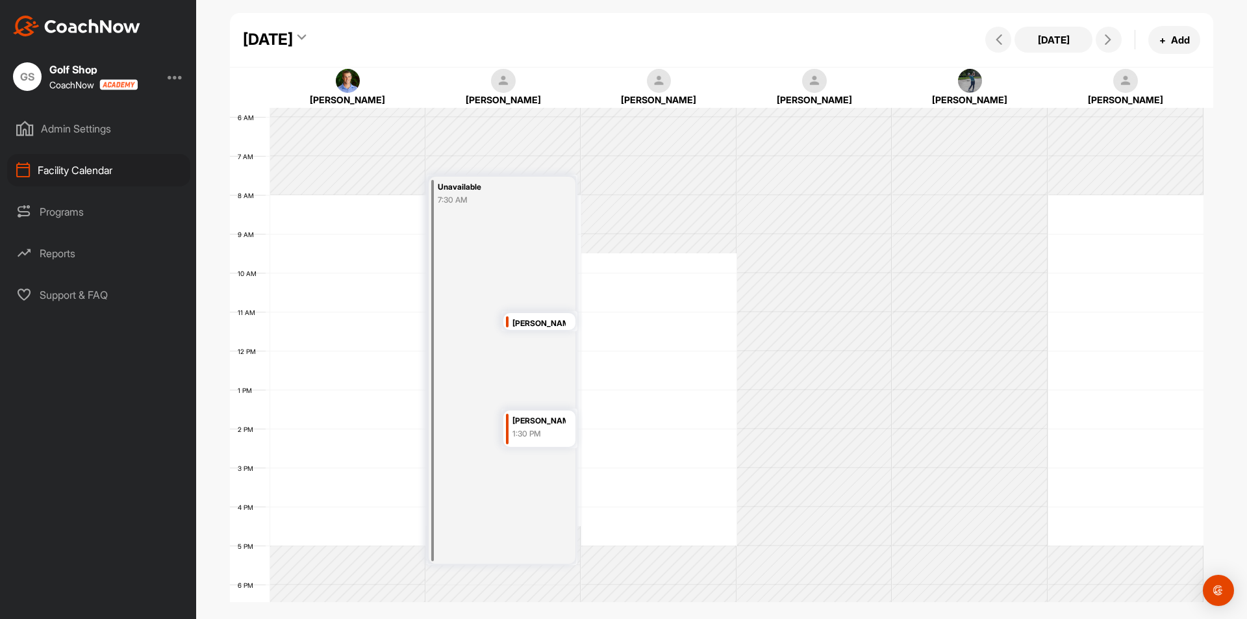
click at [293, 40] on div "[DATE]" at bounding box center [268, 39] width 50 height 23
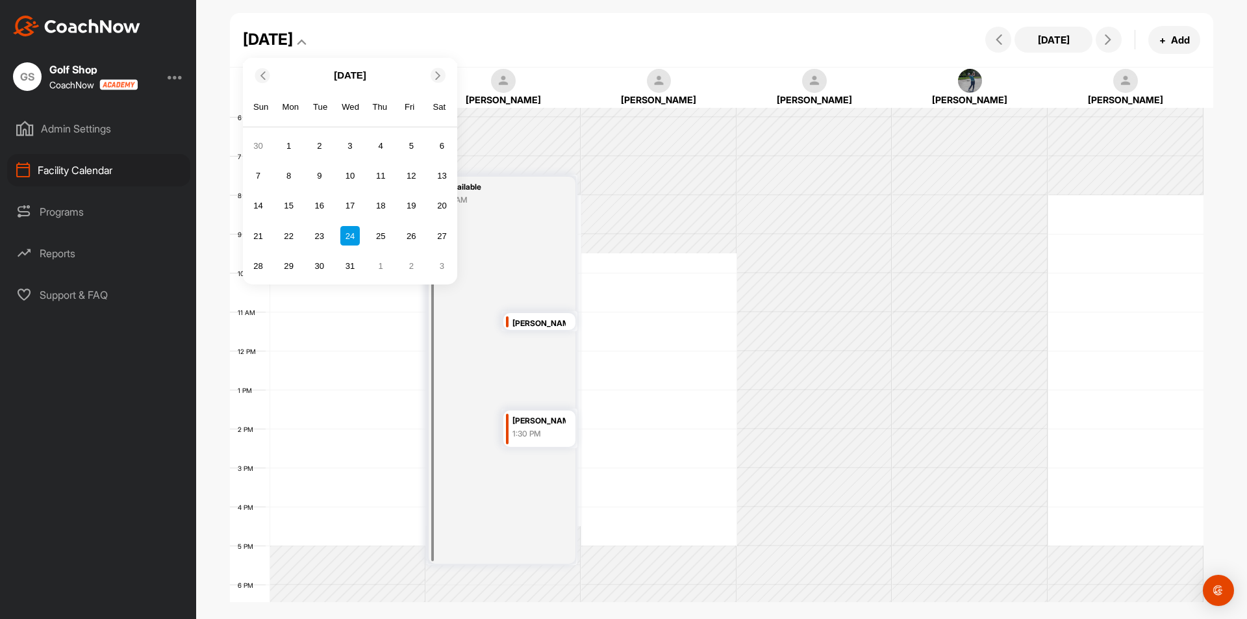
click at [260, 74] on icon at bounding box center [262, 75] width 8 height 8
click at [263, 76] on icon at bounding box center [262, 75] width 8 height 8
click at [319, 264] on div "26" at bounding box center [319, 266] width 19 height 19
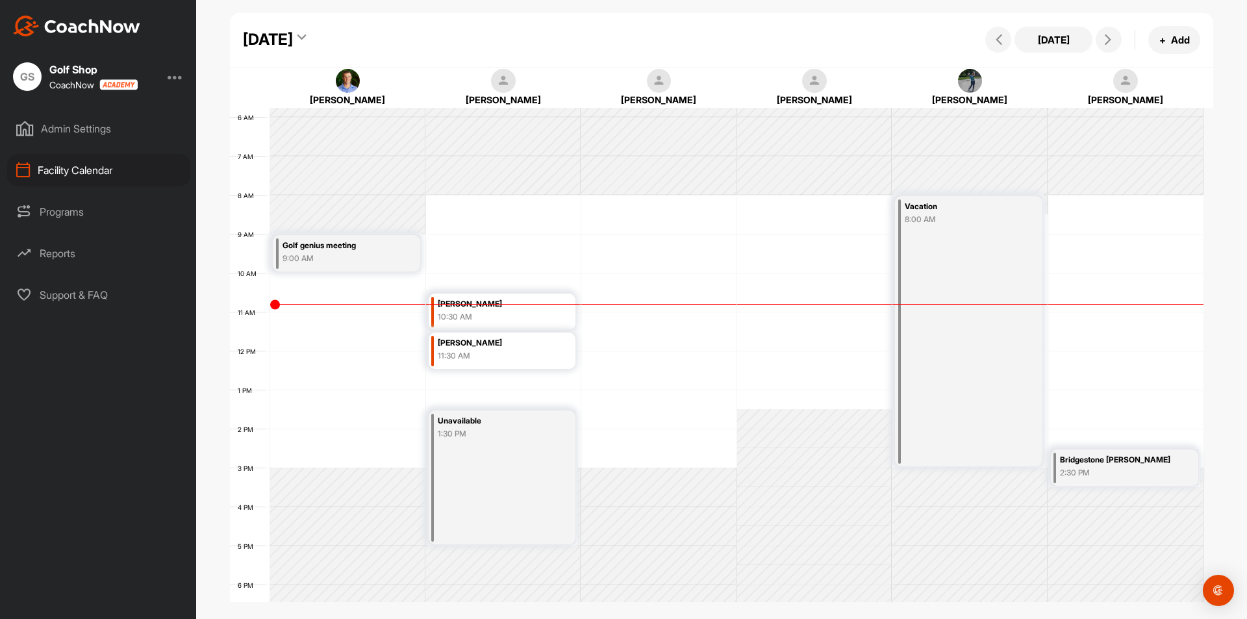
drag, startPoint x: 505, startPoint y: 424, endPoint x: 496, endPoint y: 423, distance: 9.8
click at [505, 424] on div "Unavailable" at bounding box center [494, 421] width 113 height 15
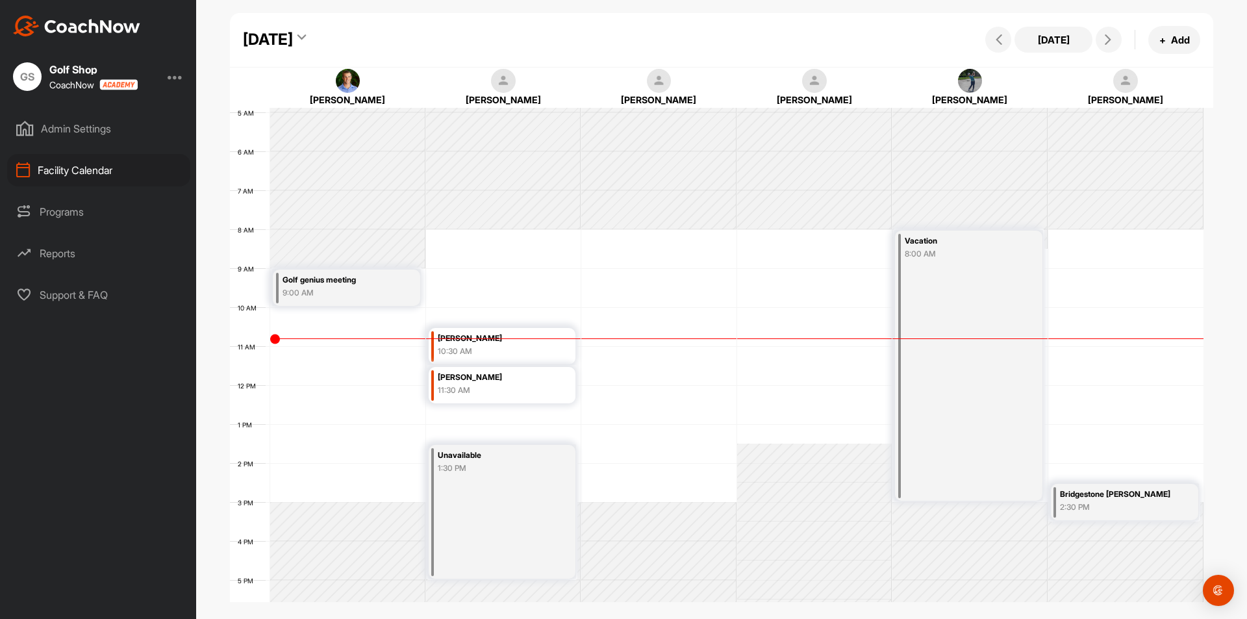
scroll to position [160, 0]
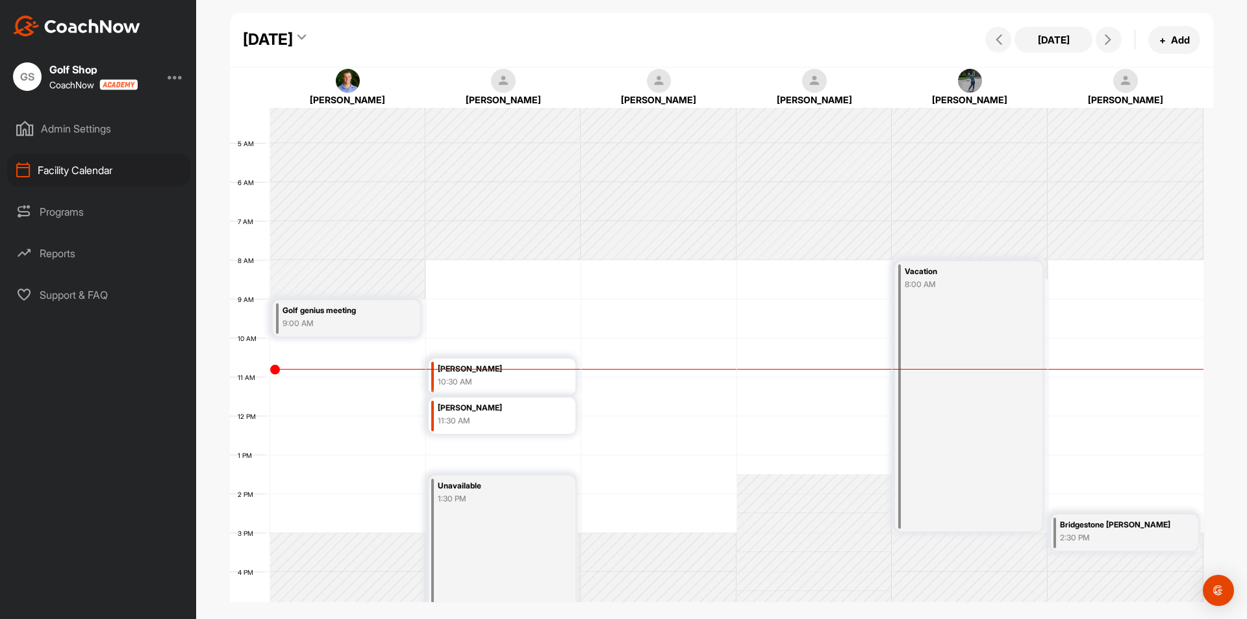
click at [306, 37] on icon at bounding box center [301, 39] width 8 height 13
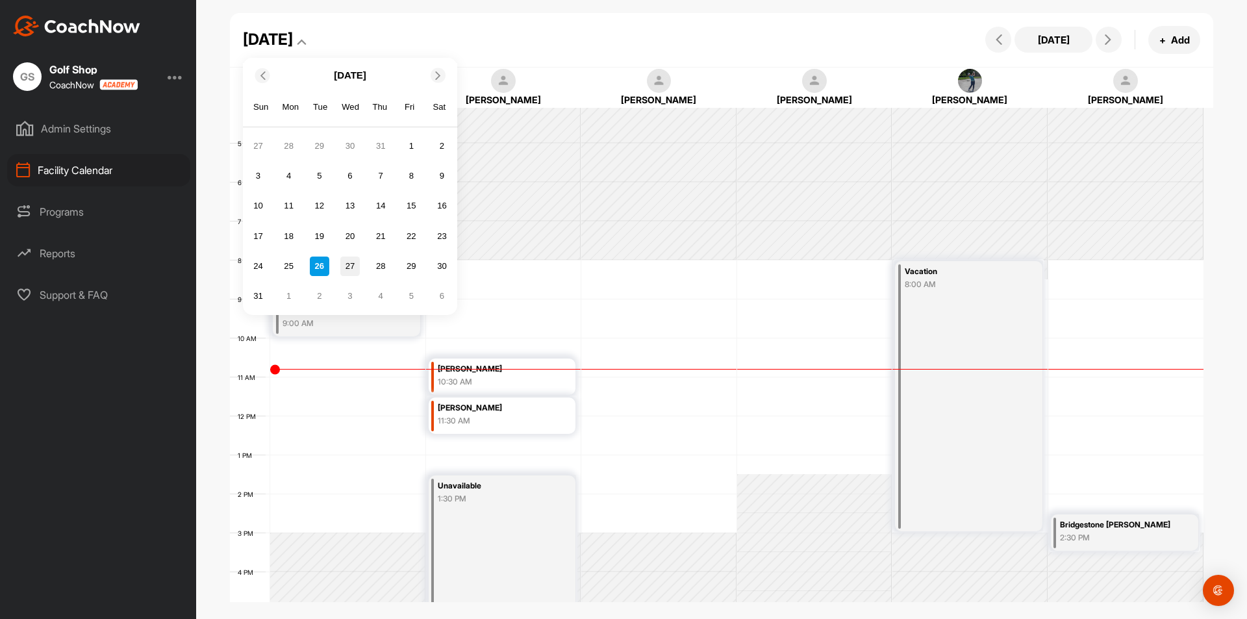
click at [352, 268] on div "27" at bounding box center [349, 266] width 19 height 19
